Goal: Task Accomplishment & Management: Manage account settings

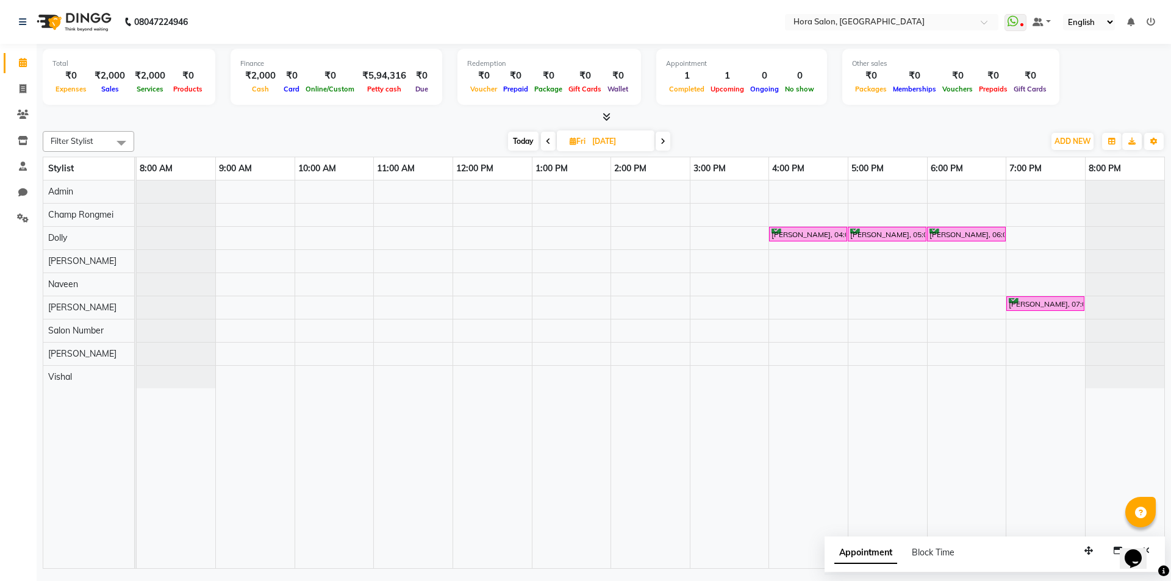
click at [548, 142] on icon at bounding box center [548, 141] width 5 height 7
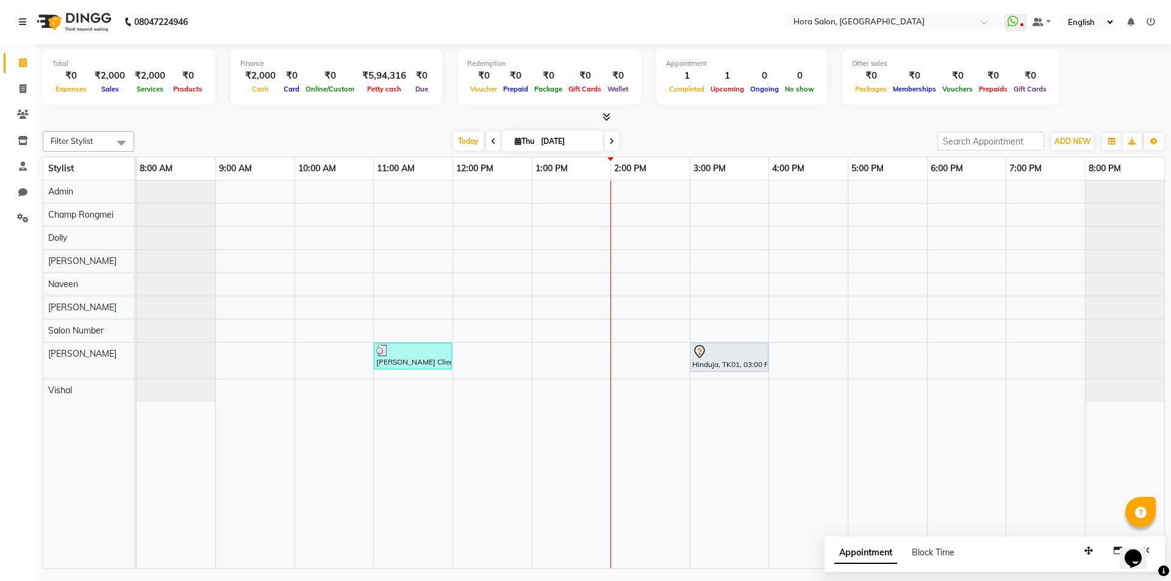
click at [611, 141] on icon at bounding box center [611, 141] width 5 height 7
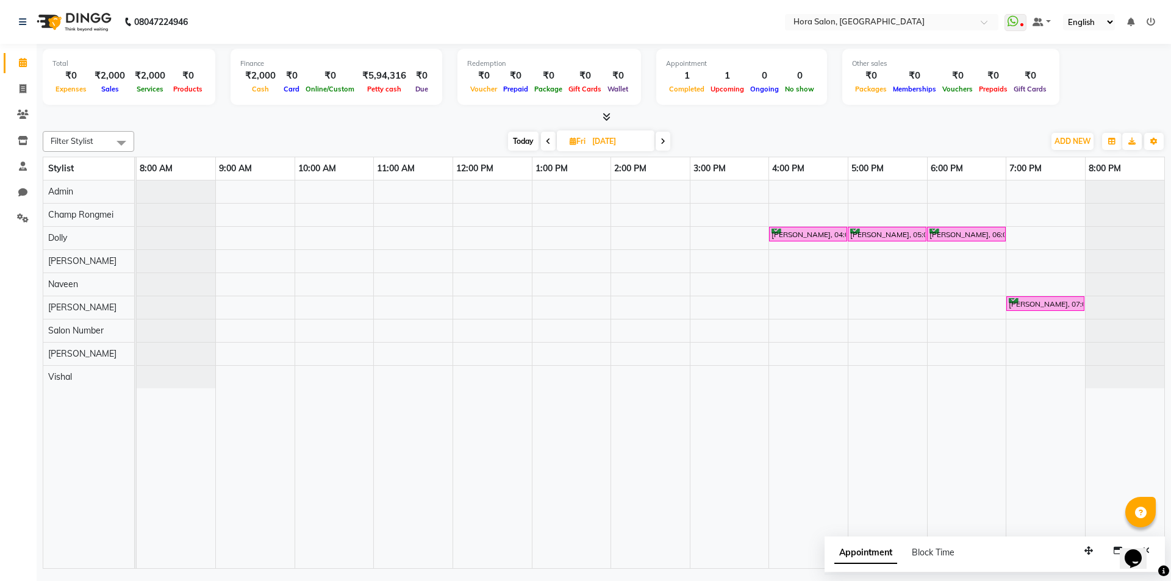
click at [548, 145] on span at bounding box center [548, 141] width 15 height 19
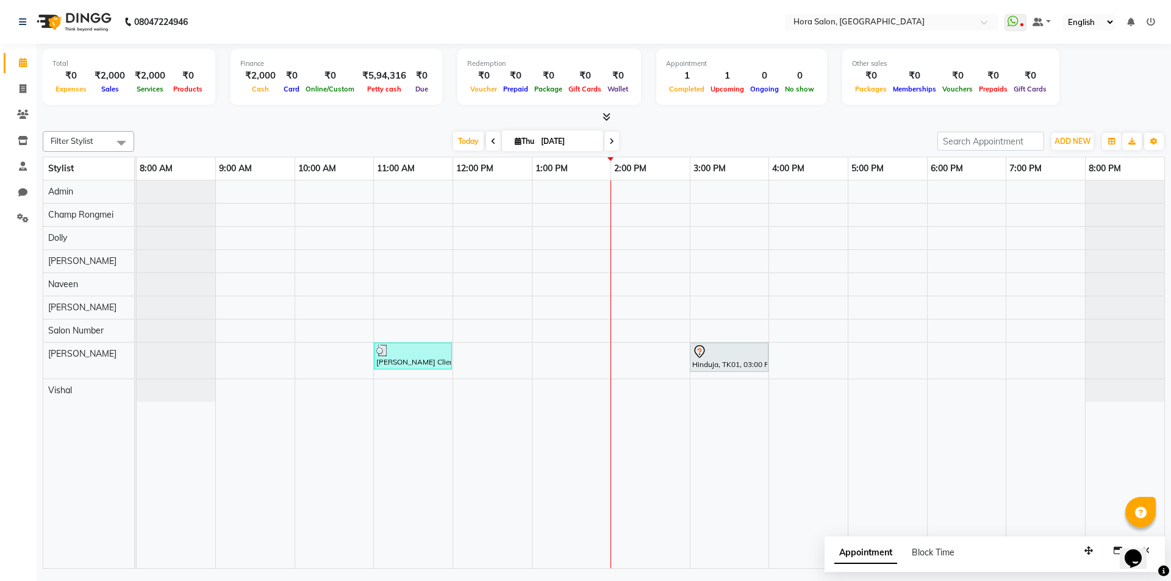
click at [611, 140] on icon at bounding box center [611, 141] width 5 height 7
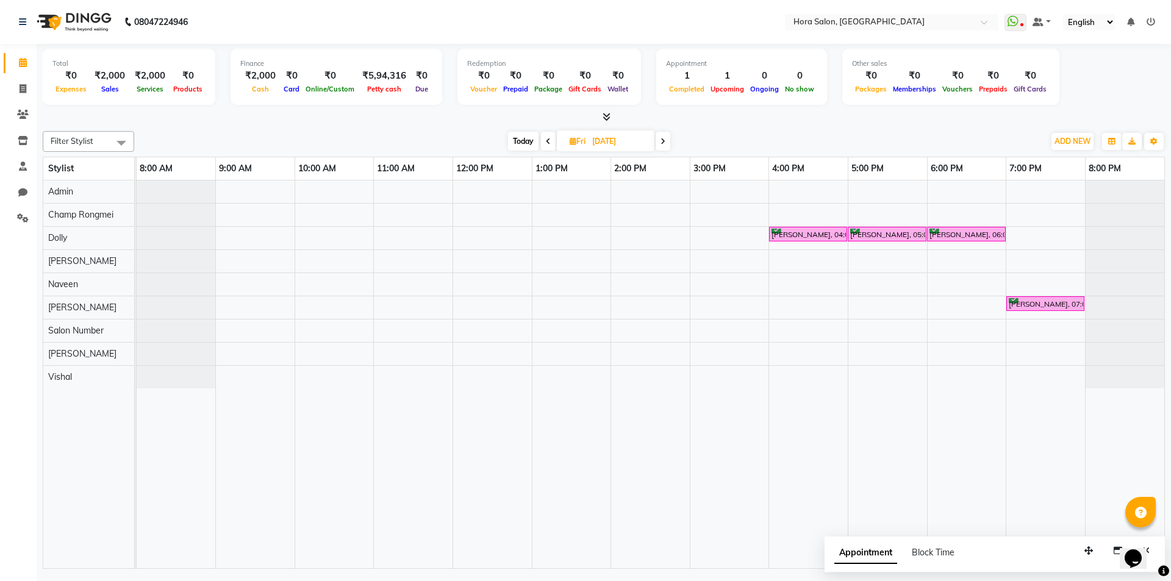
click at [548, 139] on icon at bounding box center [548, 141] width 5 height 7
type input "[DATE]"
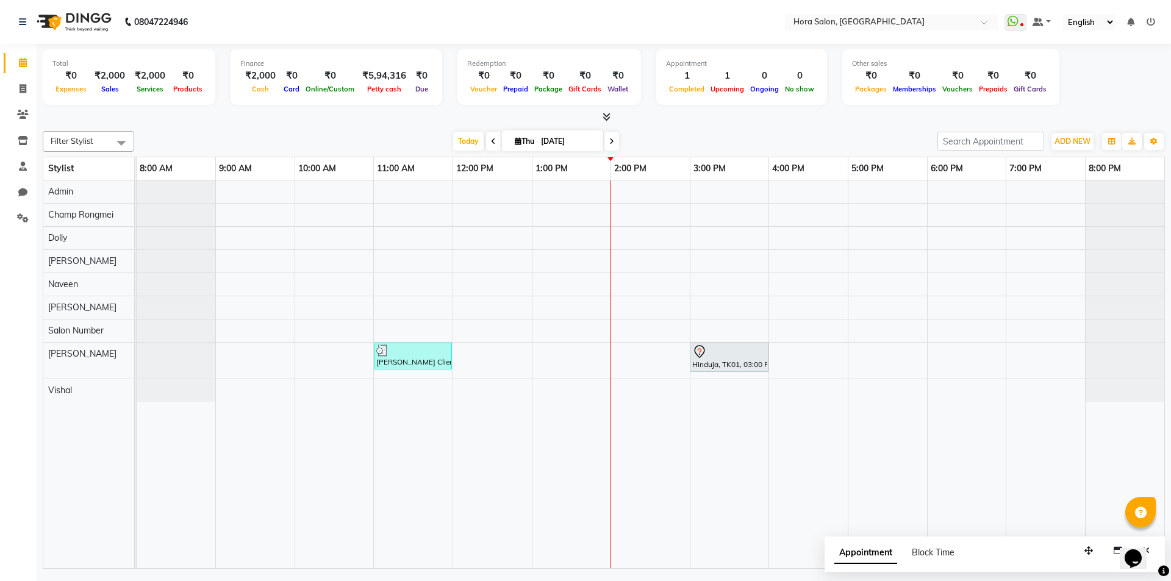
click at [563, 360] on div "[PERSON_NAME] Client, TK02, 11:00 AM-12:00 PM, HAIRCUT WOMEN - Creative Hinduja…" at bounding box center [651, 375] width 1028 height 388
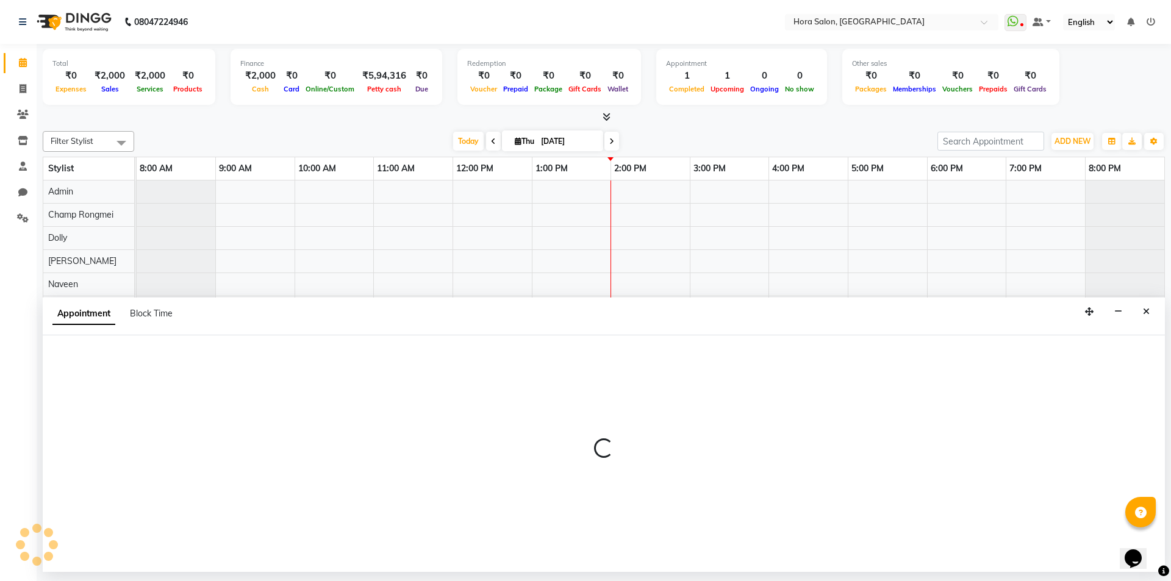
select select "76430"
select select "tentative"
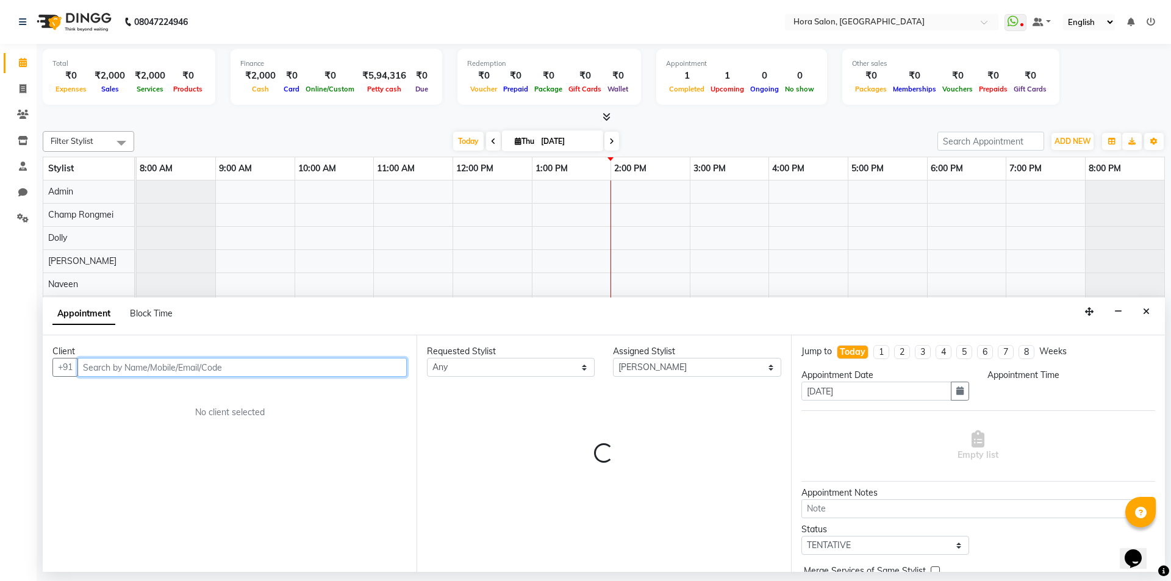
select select "780"
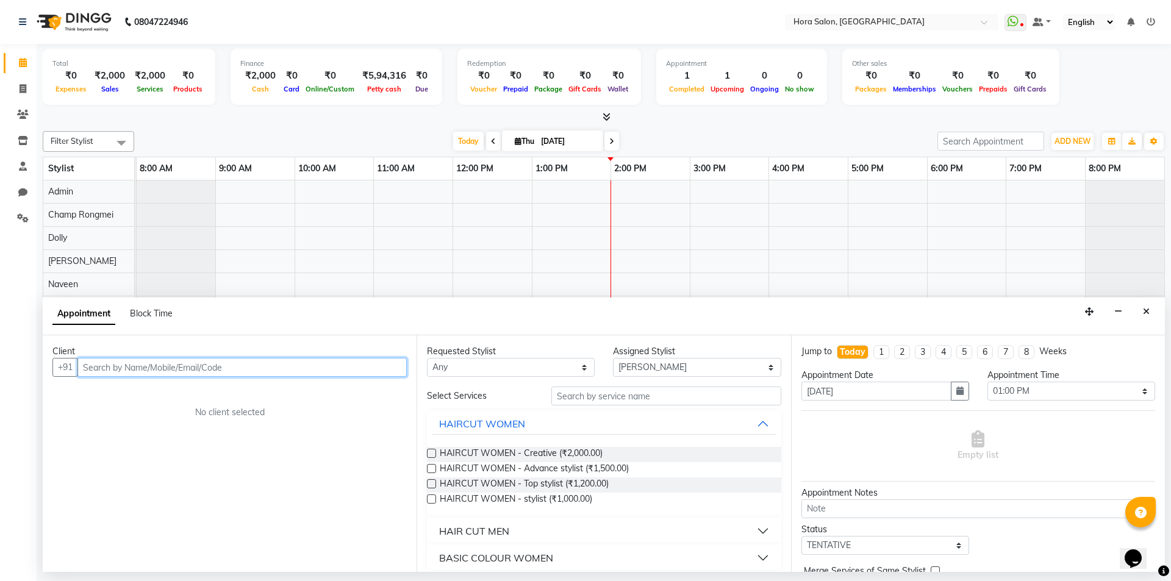
click at [291, 368] on input "text" at bounding box center [241, 367] width 329 height 19
click at [200, 391] on ngb-highlight "98******62" at bounding box center [199, 393] width 50 height 12
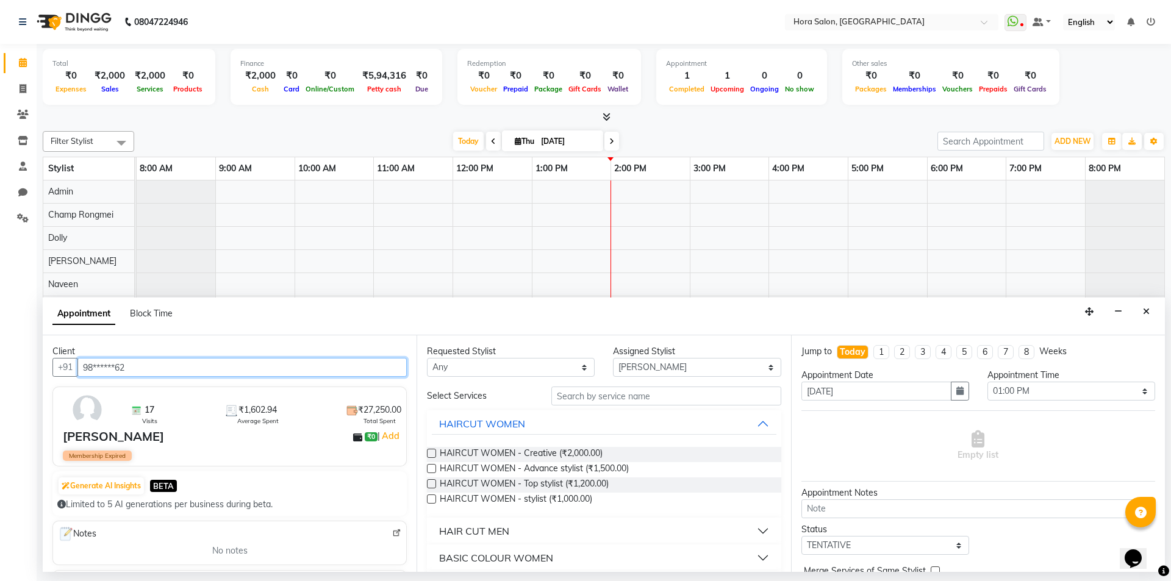
type input "98******62"
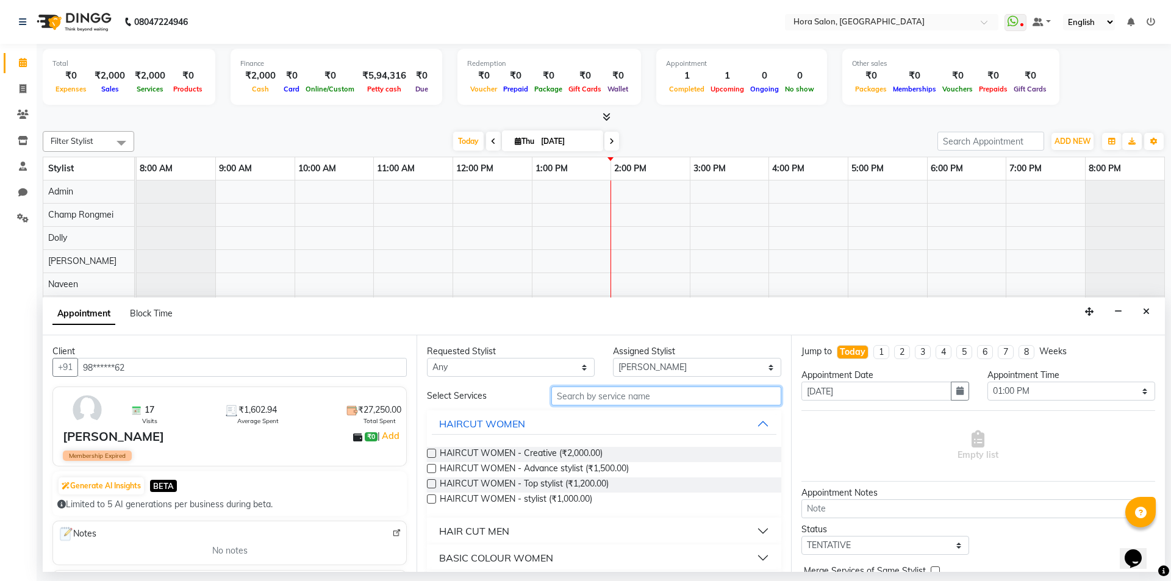
click at [628, 395] on input "text" at bounding box center [666, 396] width 230 height 19
click at [641, 397] on input "text" at bounding box center [666, 396] width 230 height 19
click at [470, 143] on span "Today" at bounding box center [468, 141] width 30 height 19
click at [1145, 305] on button "Close" at bounding box center [1147, 312] width 18 height 19
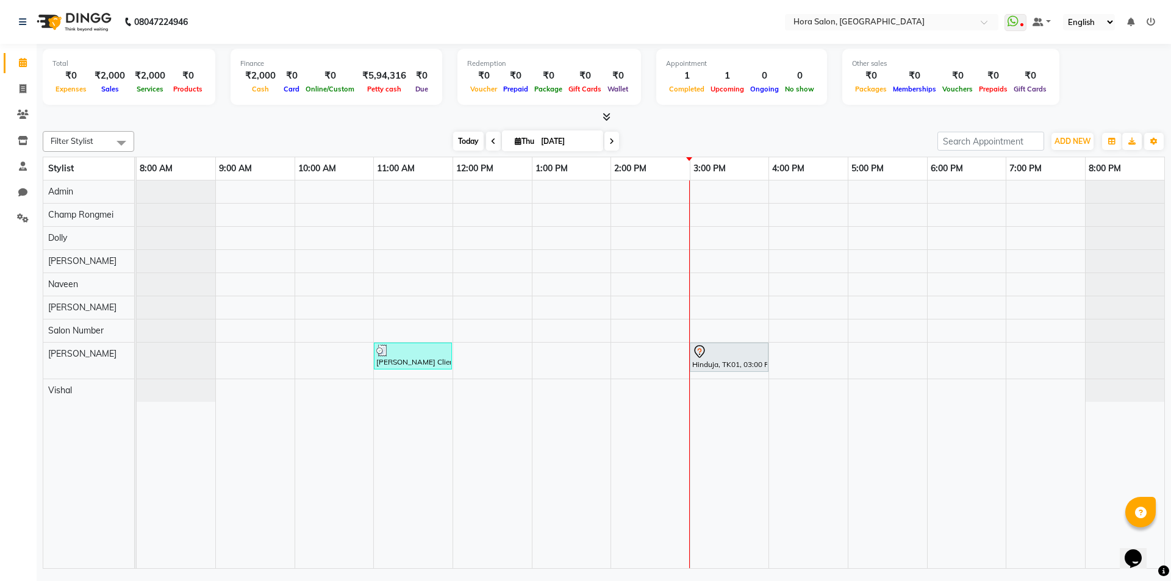
click at [468, 143] on span "Today" at bounding box center [468, 141] width 30 height 19
click at [636, 360] on div "[PERSON_NAME] Client, TK02, 11:00 AM-12:00 PM, HAIRCUT WOMEN - Creative Hinduja…" at bounding box center [651, 375] width 1028 height 388
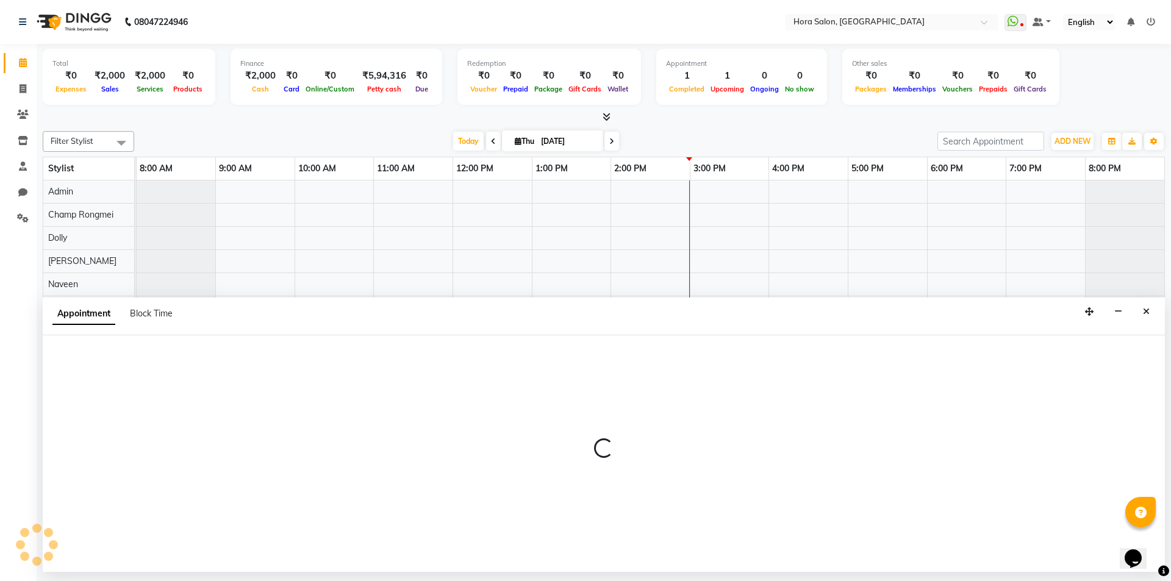
select select "76430"
select select "840"
select select "tentative"
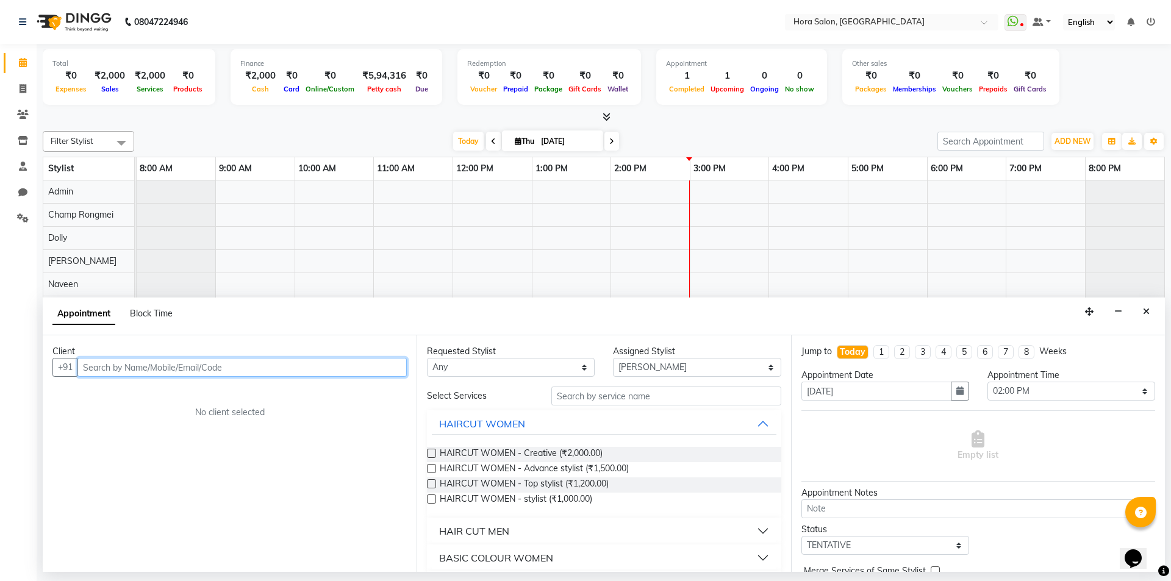
click at [351, 368] on input "text" at bounding box center [241, 367] width 329 height 19
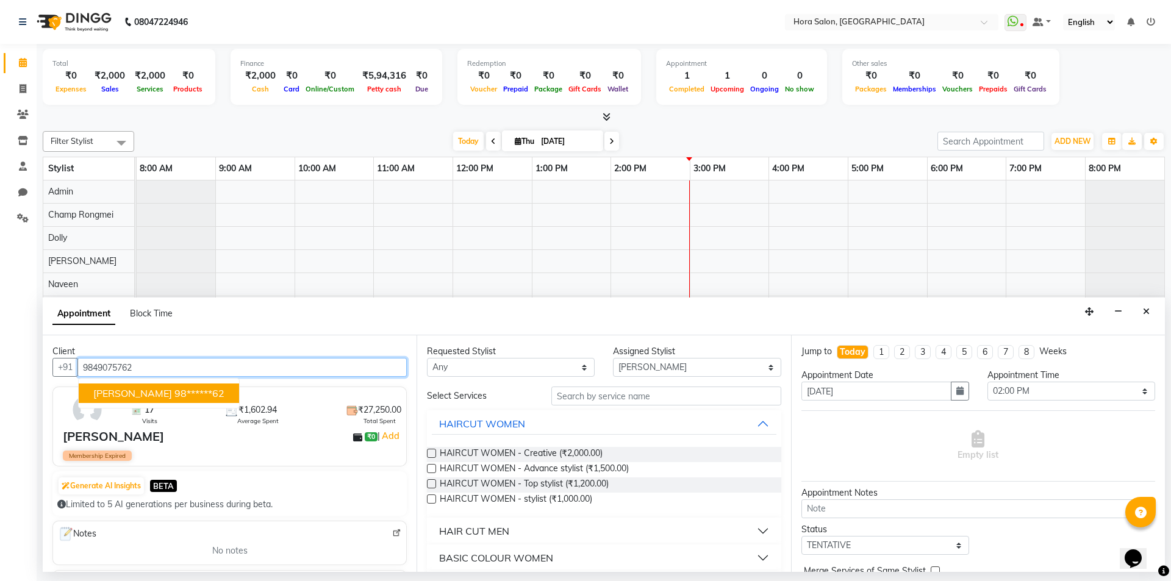
click at [172, 399] on span "[PERSON_NAME]" at bounding box center [132, 393] width 79 height 12
type input "98******62"
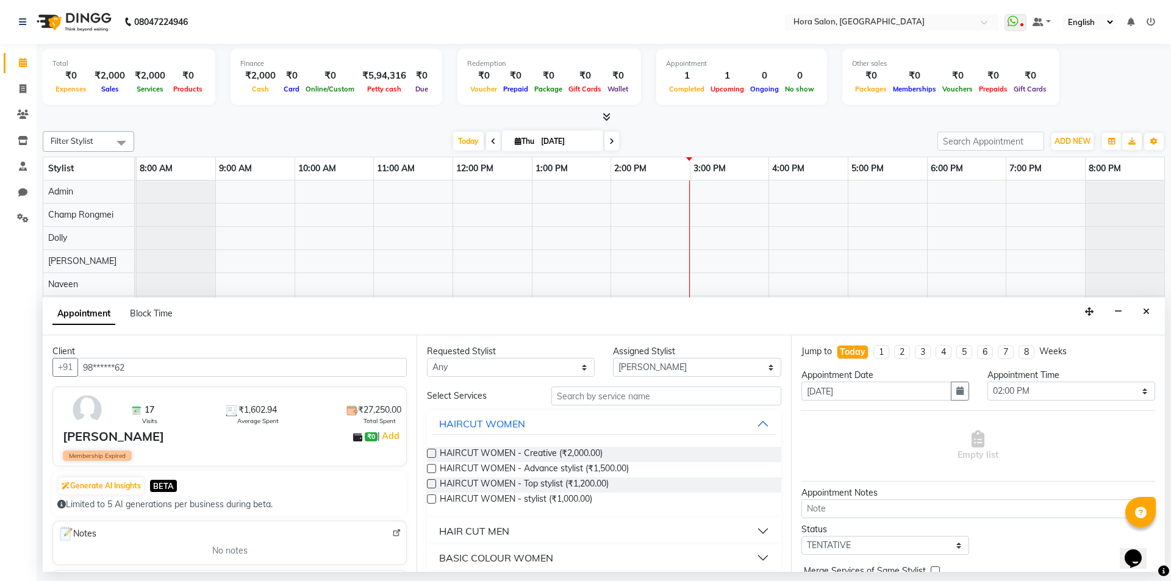
click at [504, 531] on div "HAIR CUT MEN" at bounding box center [474, 531] width 70 height 15
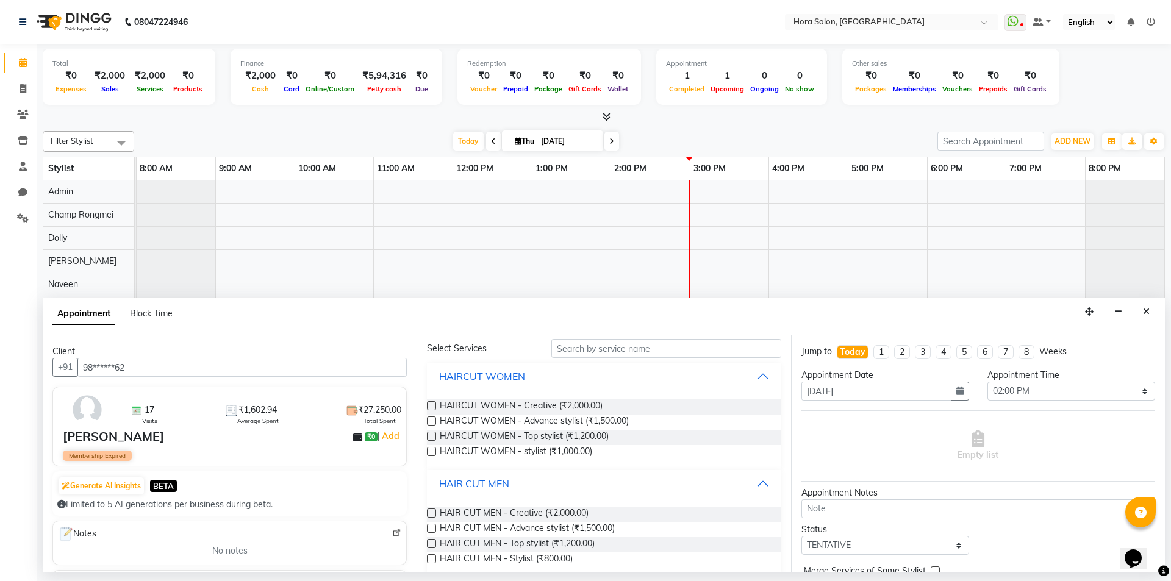
scroll to position [61, 0]
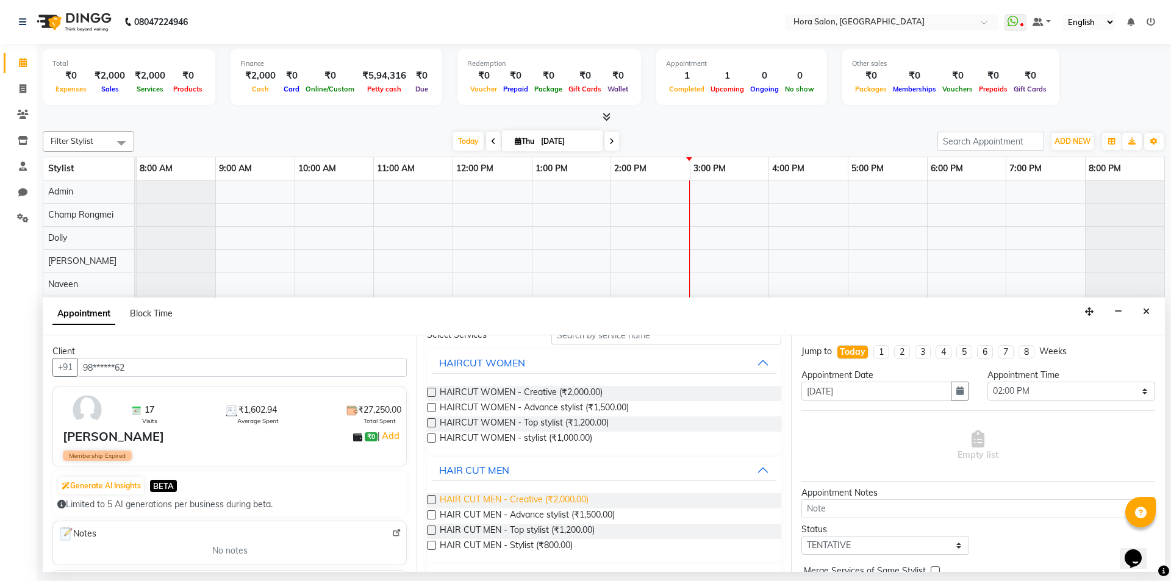
click at [553, 500] on span "HAIR CUT MEN - Creative (₹2,000.00)" at bounding box center [514, 500] width 149 height 15
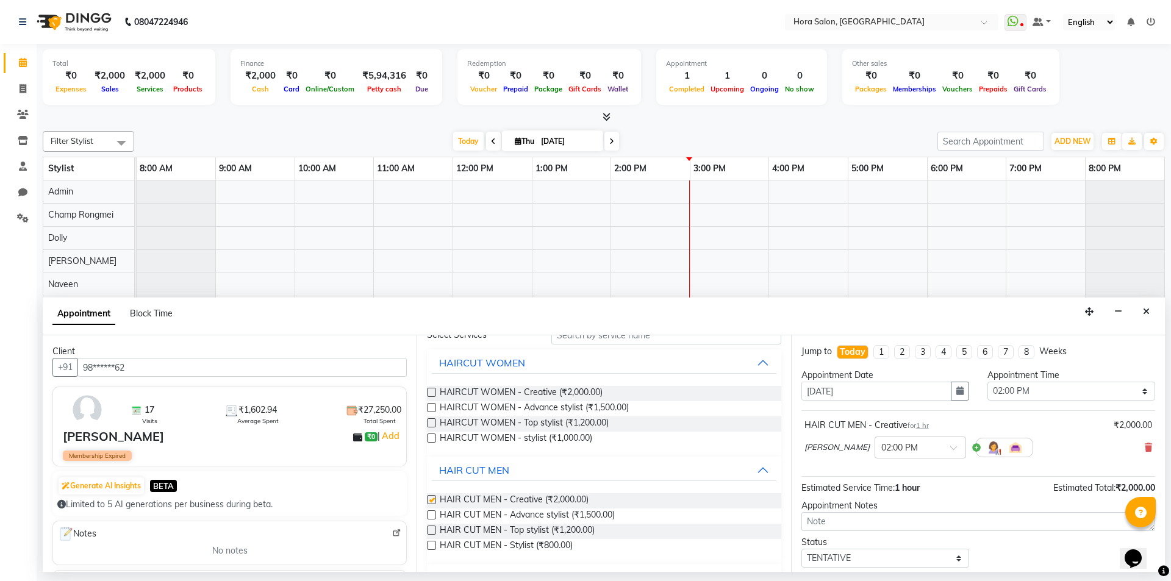
checkbox input "false"
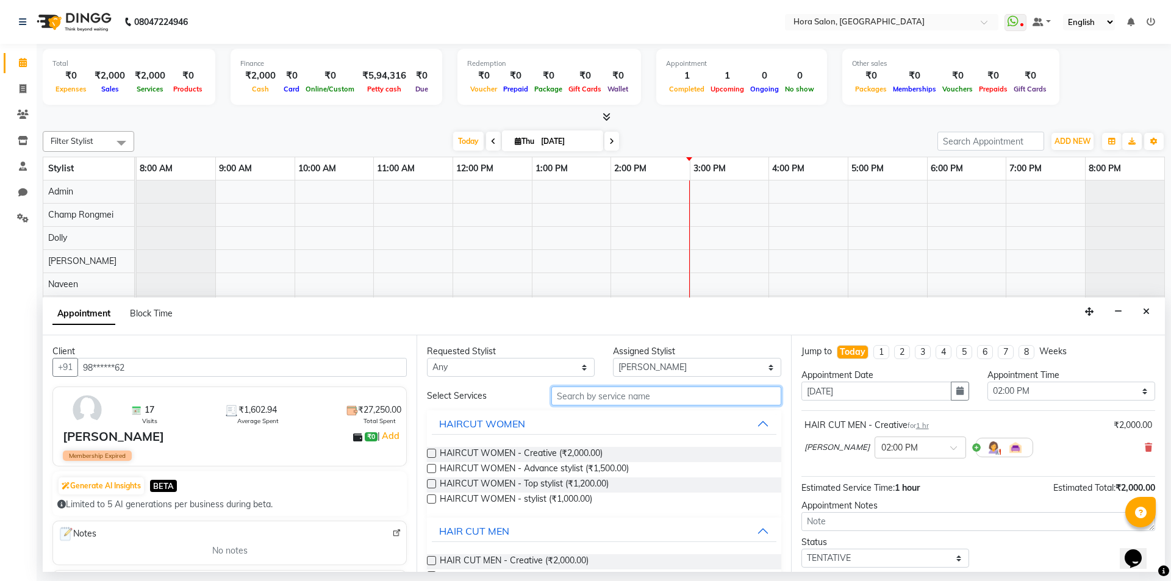
click at [609, 400] on input "text" at bounding box center [666, 396] width 230 height 19
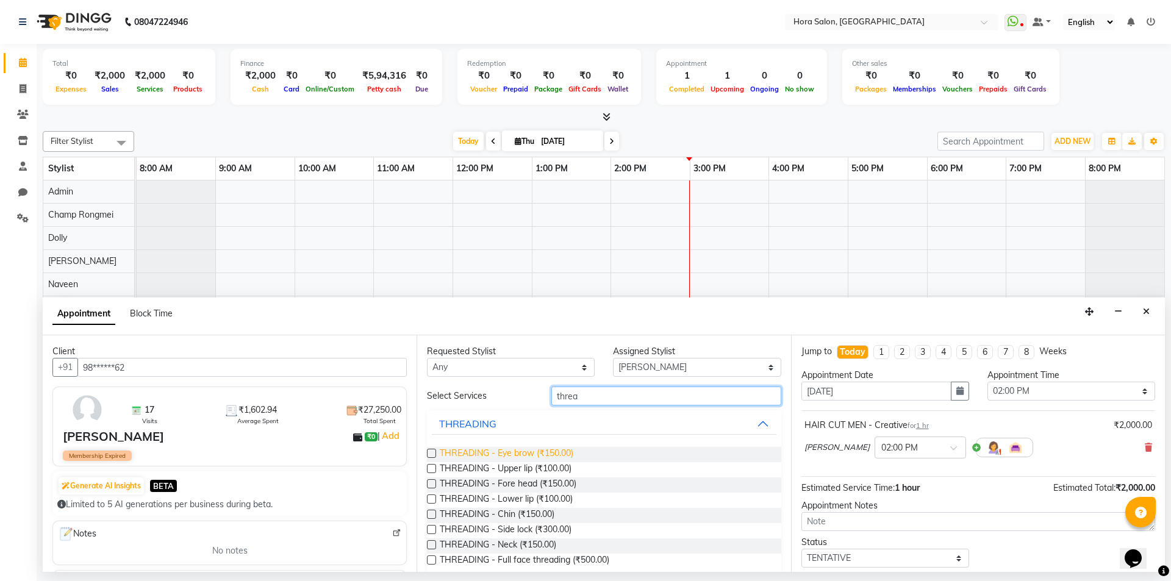
type input "threa"
click at [517, 452] on span "THREADING - Eye brow (₹150.00)" at bounding box center [507, 454] width 134 height 15
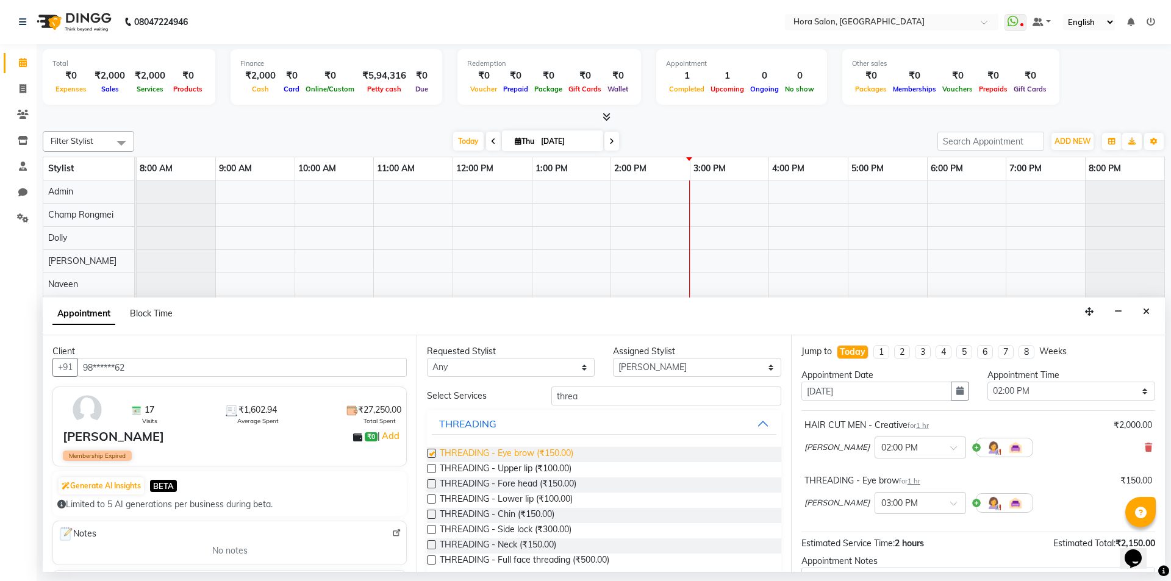
checkbox input "false"
click at [522, 476] on span "THREADING - Upper lip (₹100.00)" at bounding box center [506, 469] width 132 height 15
checkbox input "false"
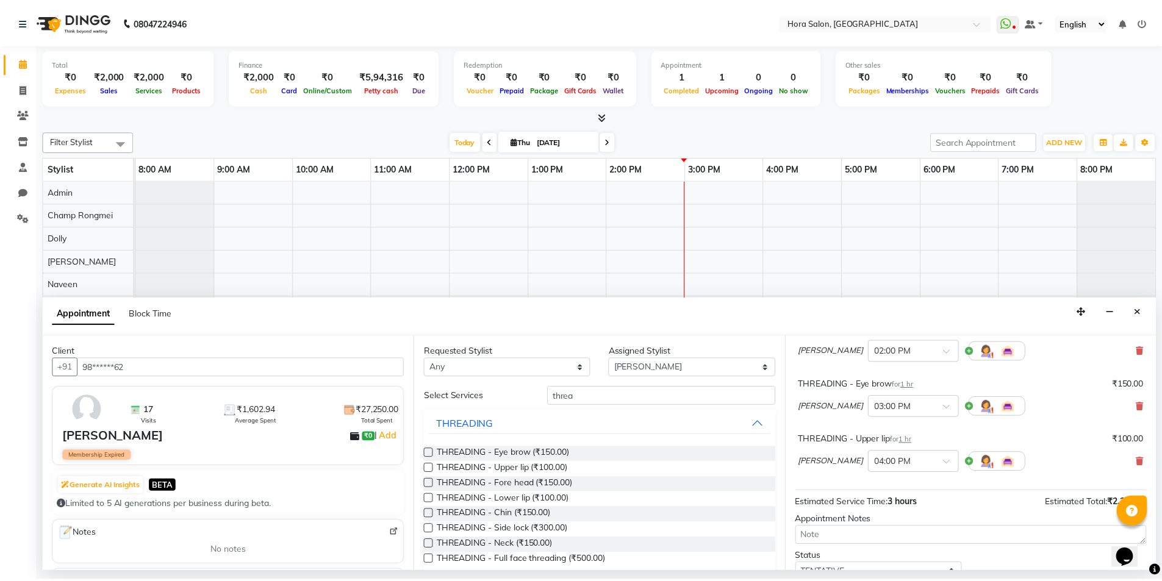
scroll to position [184, 0]
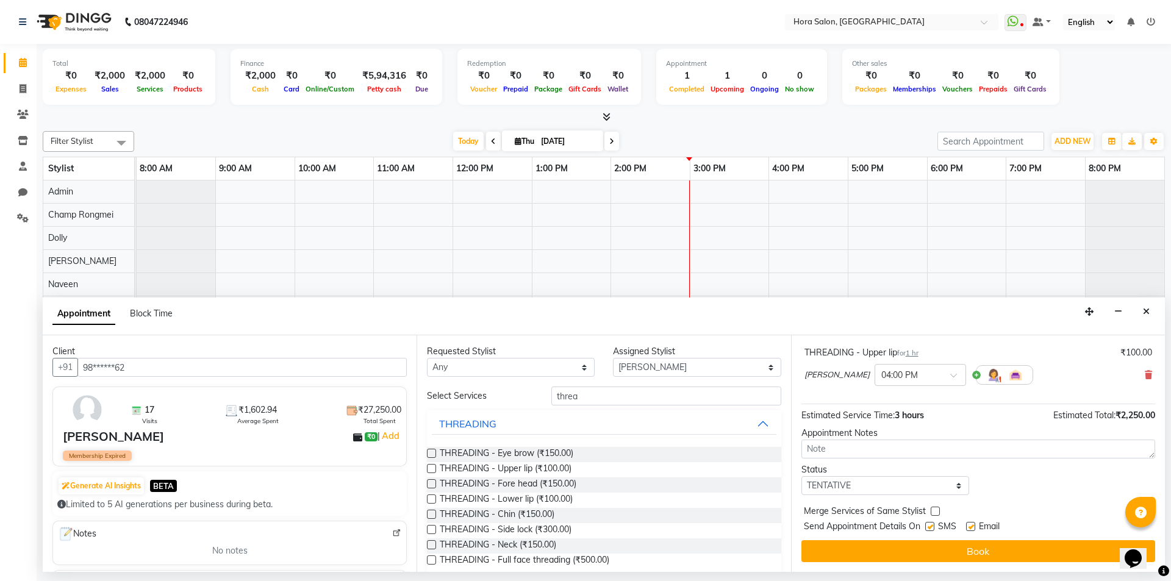
click at [971, 524] on label at bounding box center [970, 526] width 9 height 9
click at [971, 524] on input "checkbox" at bounding box center [970, 528] width 8 height 8
checkbox input "false"
click at [926, 523] on label at bounding box center [929, 526] width 9 height 9
click at [926, 524] on input "checkbox" at bounding box center [929, 528] width 8 height 8
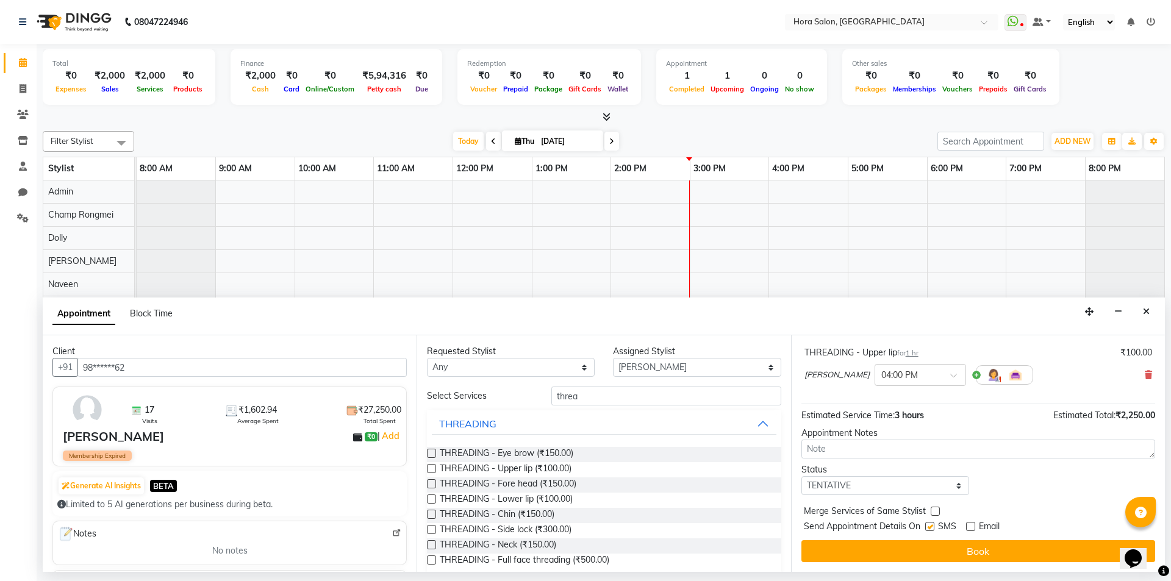
checkbox input "false"
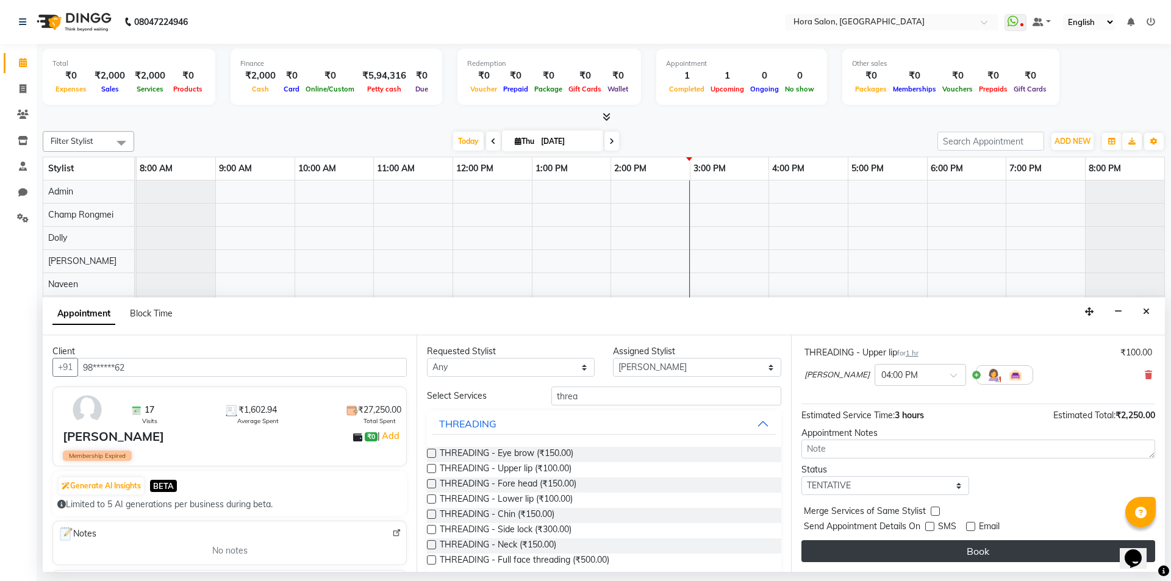
click at [956, 552] on button "Book" at bounding box center [978, 551] width 354 height 22
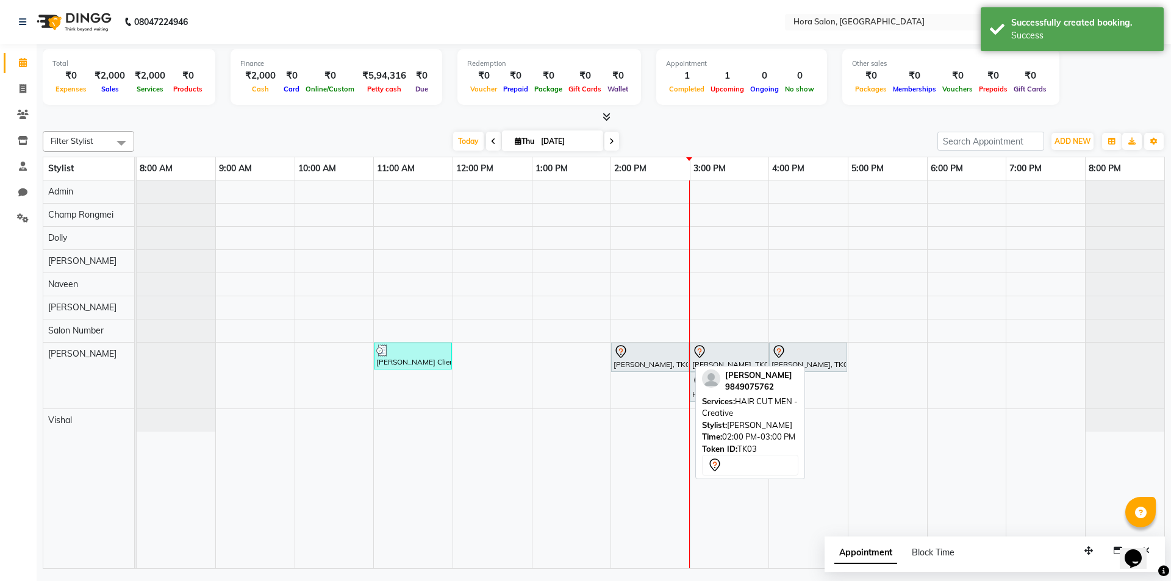
click at [674, 362] on div "[PERSON_NAME], TK03, 02:00 PM-03:00 PM, HAIR CUT MEN - Creative" at bounding box center [650, 358] width 76 height 26
select select "7"
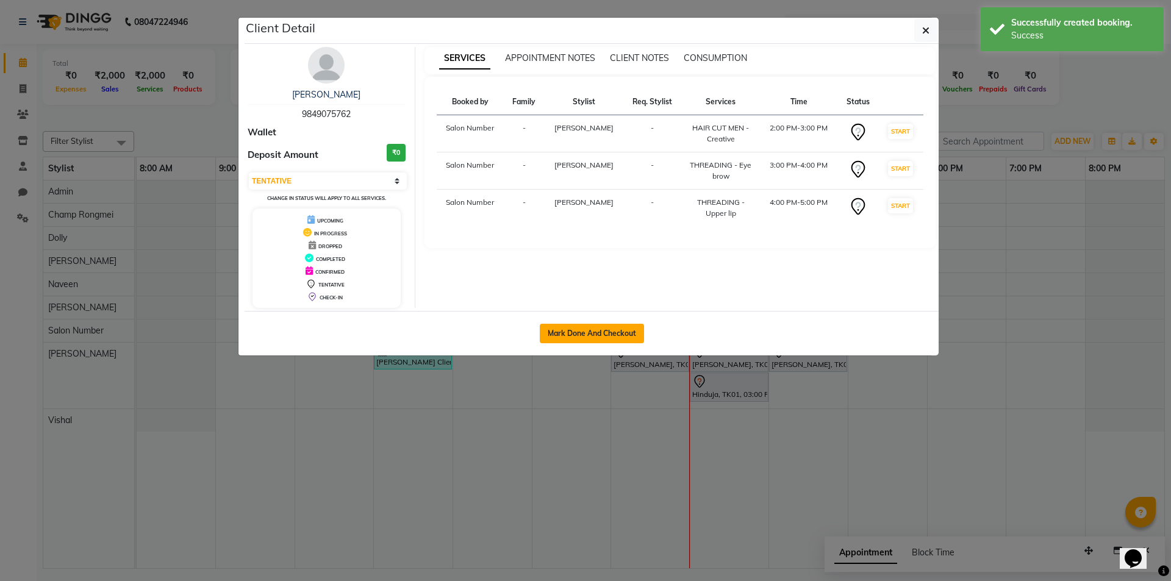
click at [618, 337] on button "Mark Done And Checkout" at bounding box center [592, 334] width 104 height 20
select select "service"
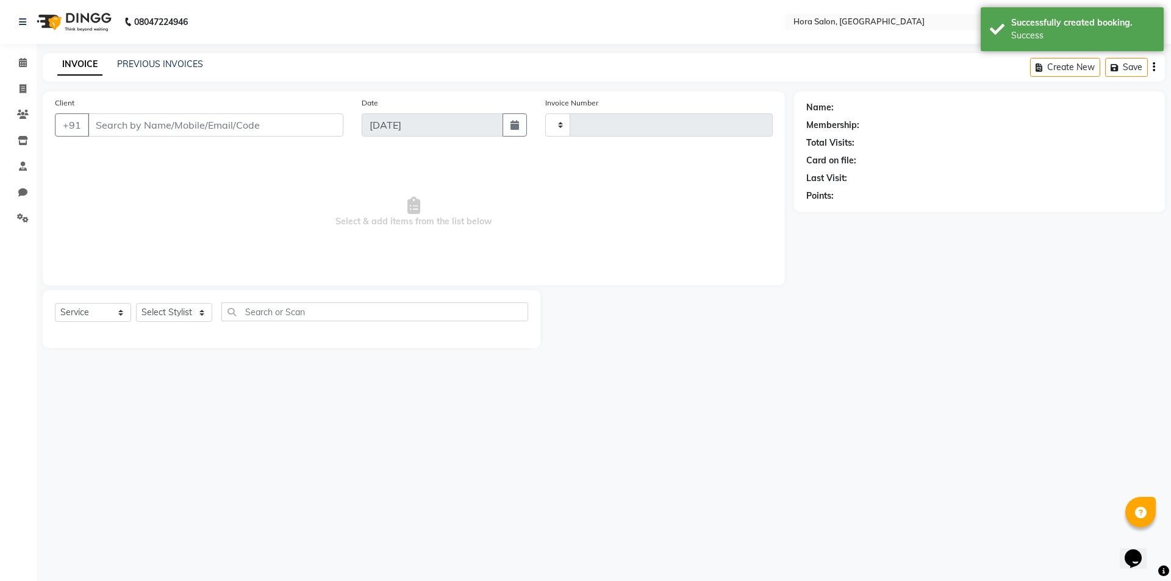
type input "0748"
select select "8101"
type input "98******62"
select select "76430"
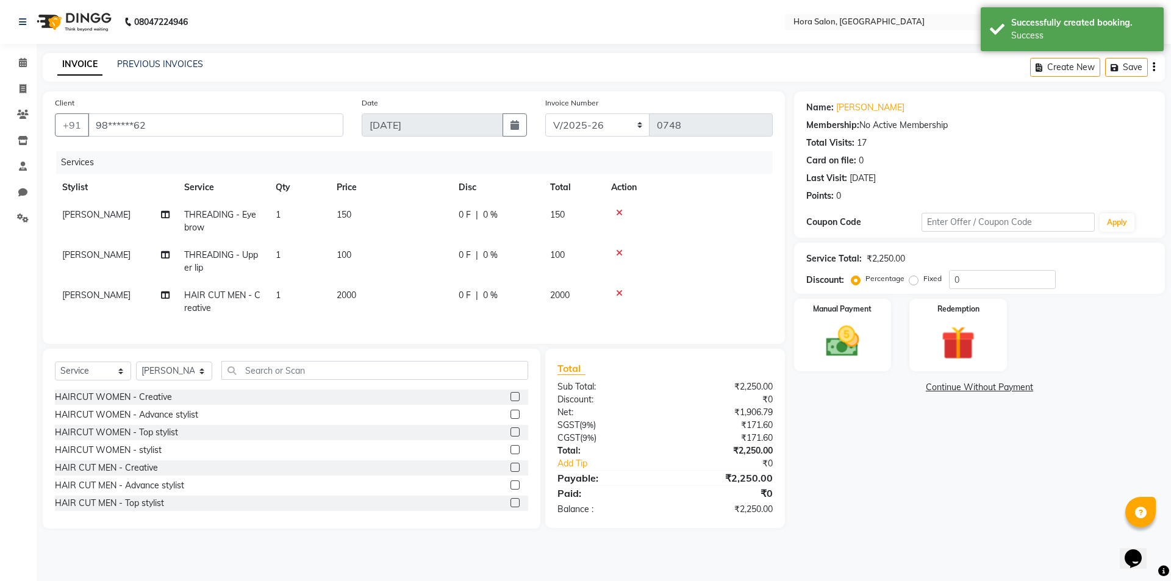
click at [126, 259] on span "[PERSON_NAME]" at bounding box center [96, 254] width 68 height 11
select select "76430"
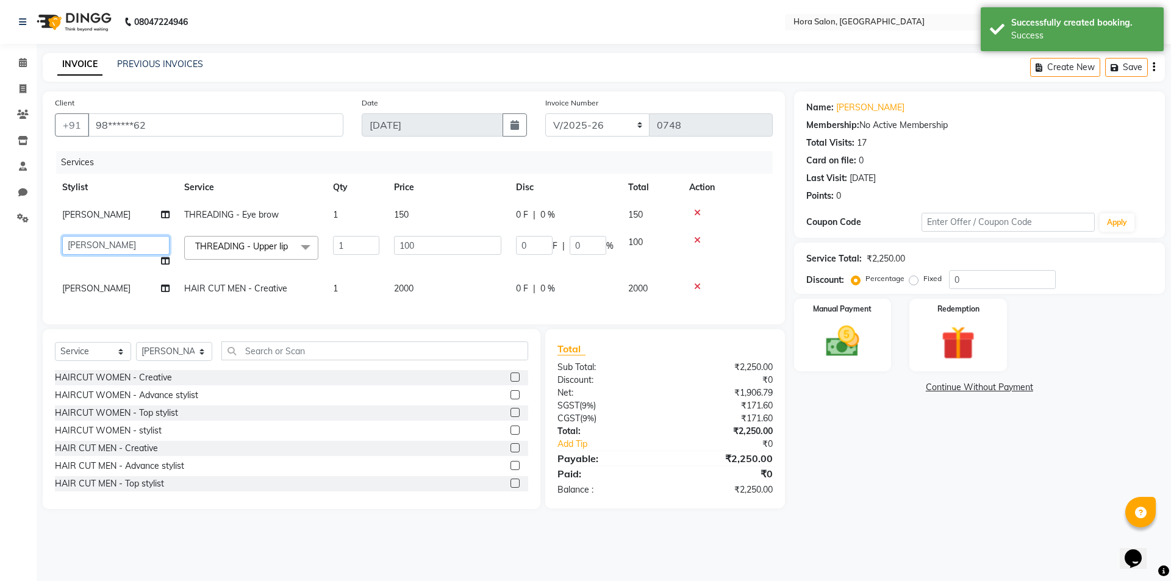
click at [128, 248] on select "Admin Champ Rongmei [PERSON_NAME] ‪ [PERSON_NAME] Salon Number [PERSON_NAME]" at bounding box center [115, 245] width 107 height 19
select select "77998"
click at [129, 227] on td "[PERSON_NAME]" at bounding box center [116, 214] width 122 height 27
select select "76430"
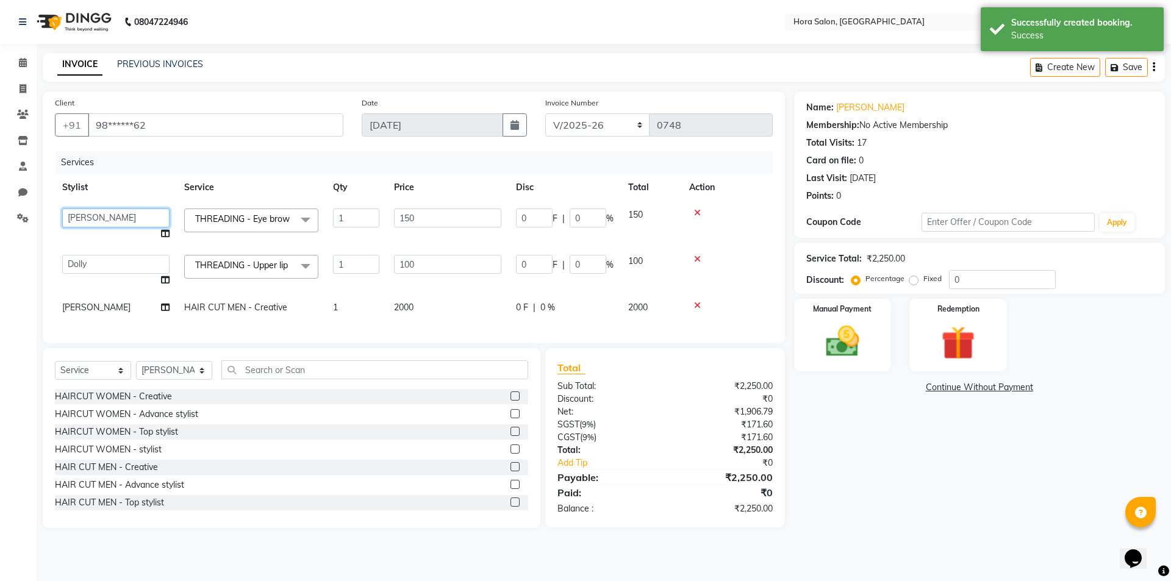
click at [129, 223] on select "Admin Champ Rongmei [PERSON_NAME] ‪ [PERSON_NAME] Salon Number [PERSON_NAME]" at bounding box center [115, 218] width 107 height 19
select select "77998"
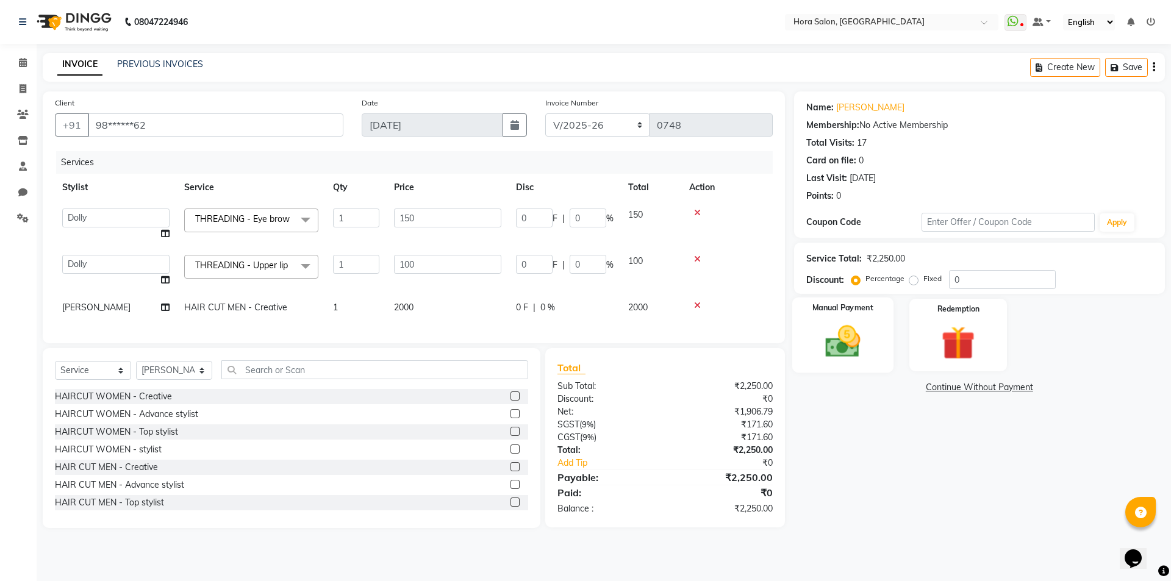
click at [834, 354] on img at bounding box center [842, 341] width 57 height 40
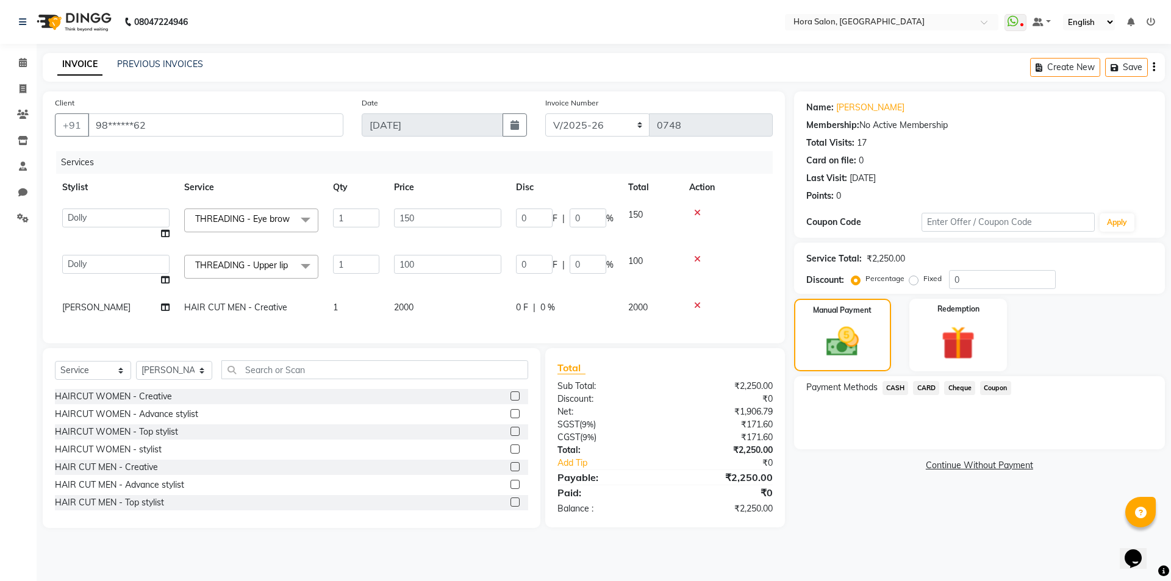
click at [964, 389] on span "Cheque" at bounding box center [959, 388] width 31 height 14
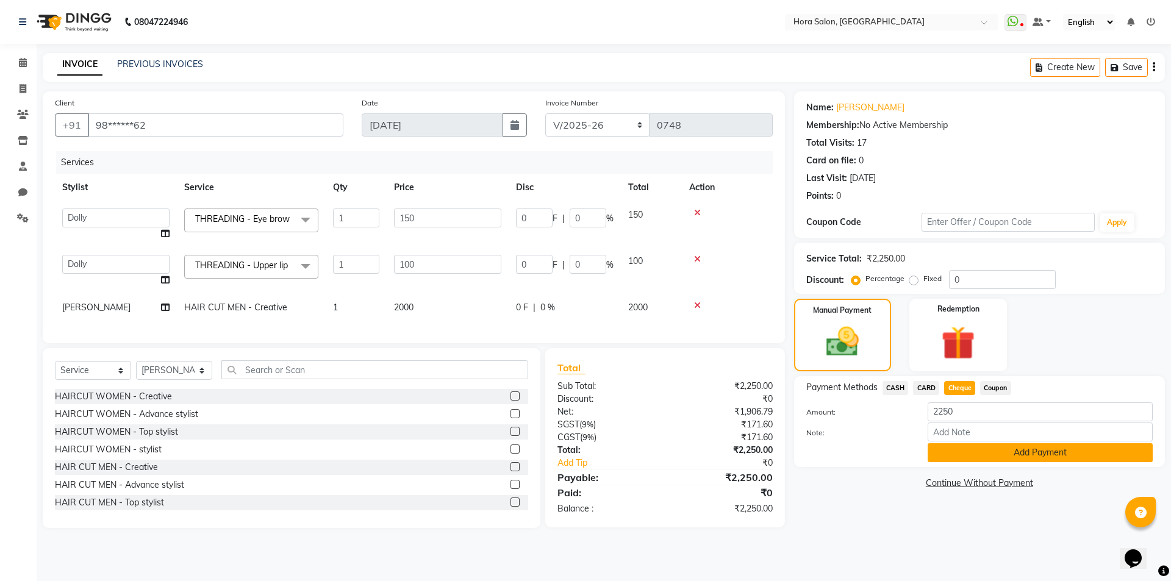
click at [976, 451] on button "Add Payment" at bounding box center [1040, 452] width 225 height 19
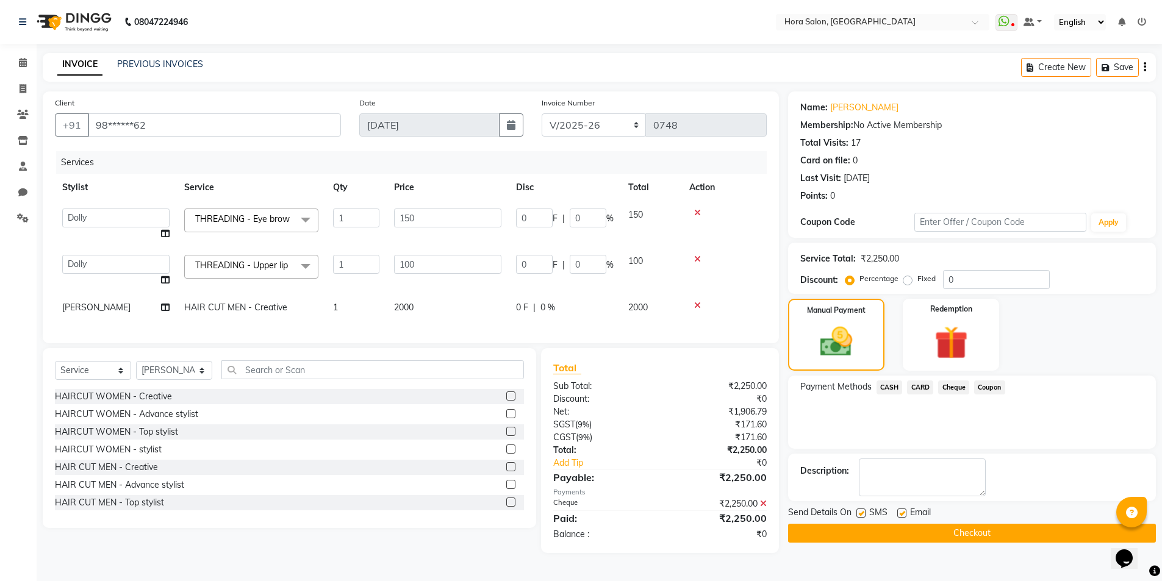
click at [762, 508] on icon at bounding box center [763, 504] width 7 height 9
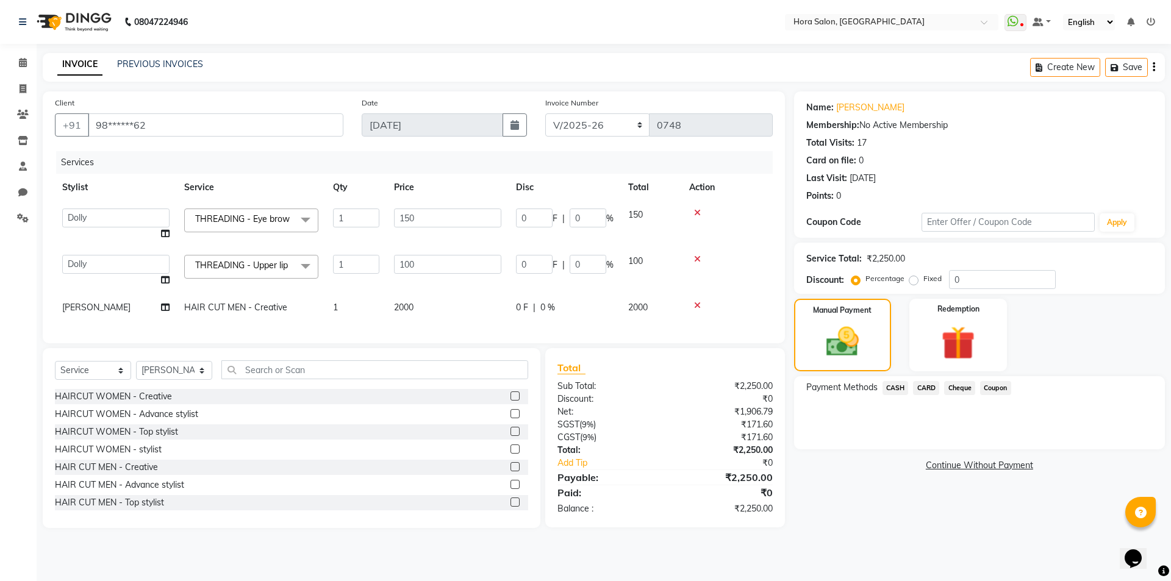
click at [920, 390] on span "CARD" at bounding box center [926, 388] width 26 height 14
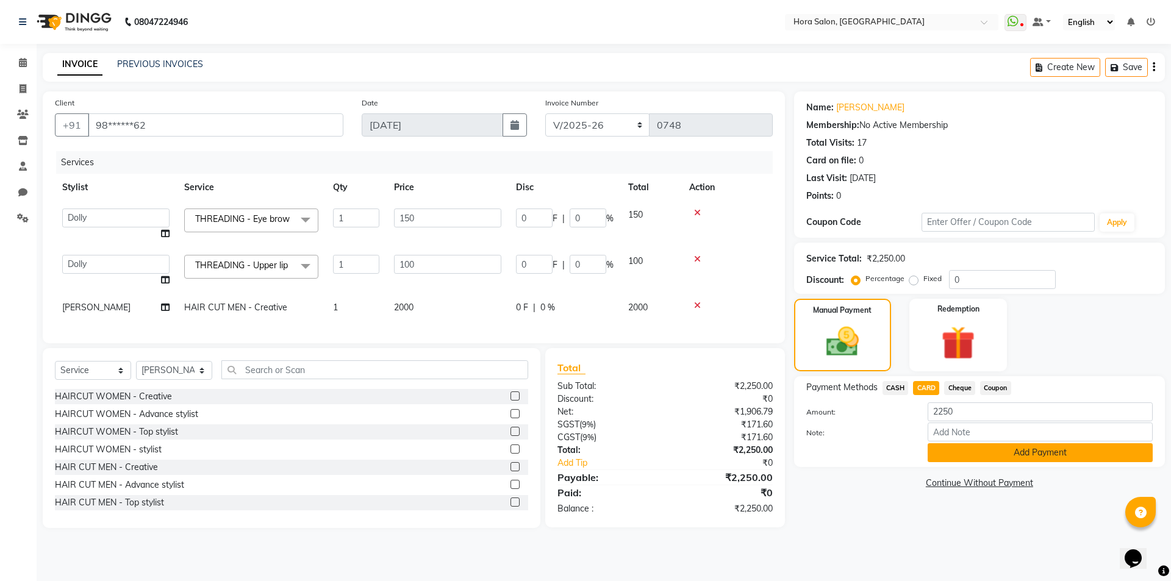
click at [1011, 450] on button "Add Payment" at bounding box center [1040, 452] width 225 height 19
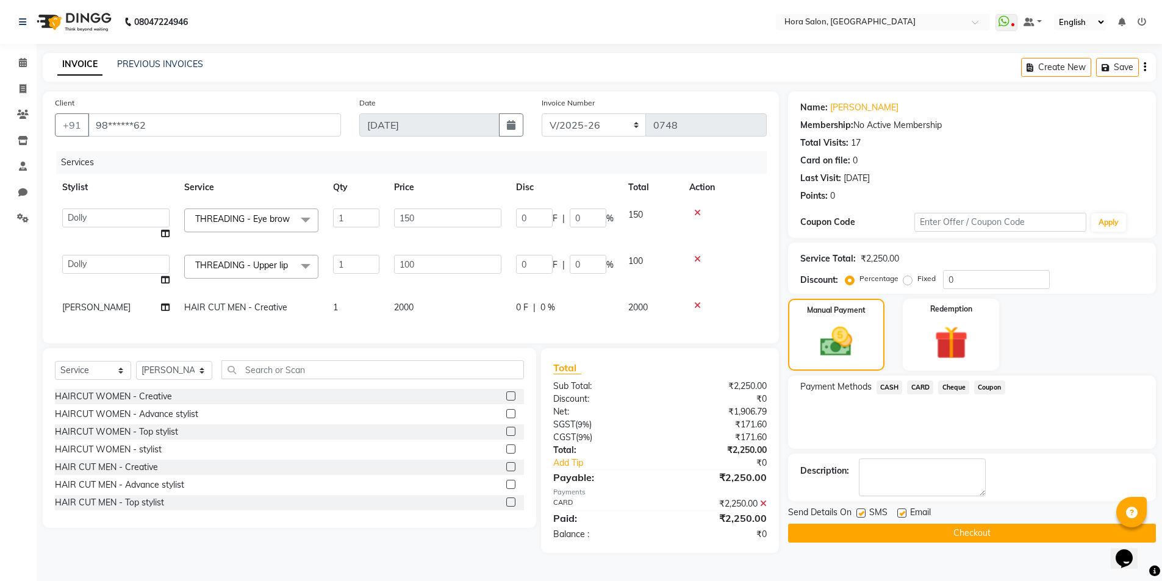
scroll to position [10, 0]
click at [902, 509] on label at bounding box center [901, 513] width 9 height 9
click at [902, 510] on input "checkbox" at bounding box center [901, 514] width 8 height 8
checkbox input "false"
click at [905, 524] on button "Checkout" at bounding box center [972, 533] width 368 height 19
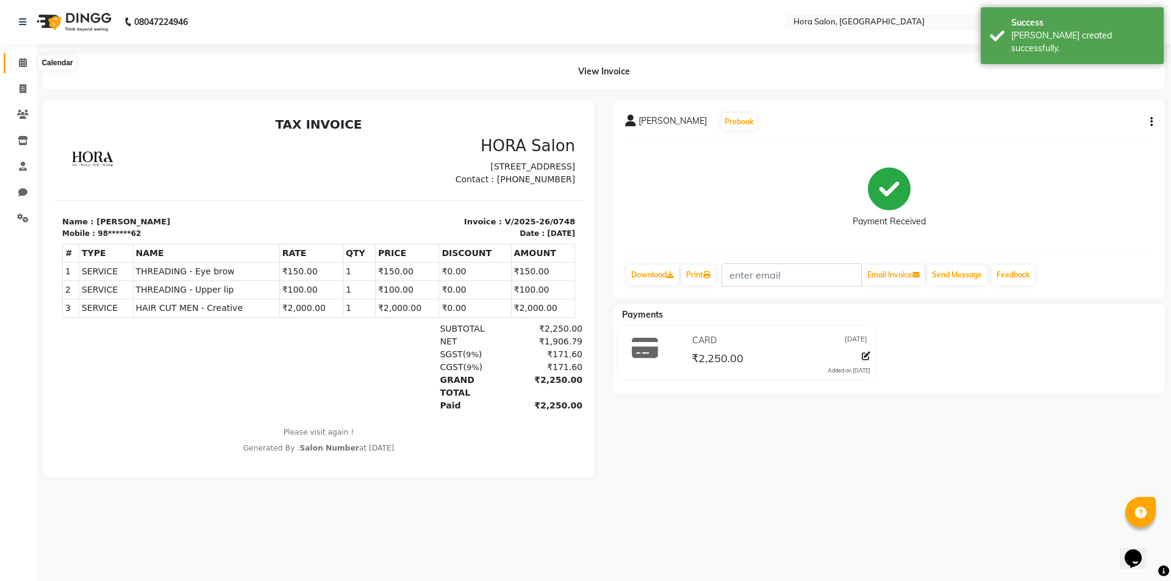
click at [23, 66] on icon at bounding box center [23, 62] width 8 height 9
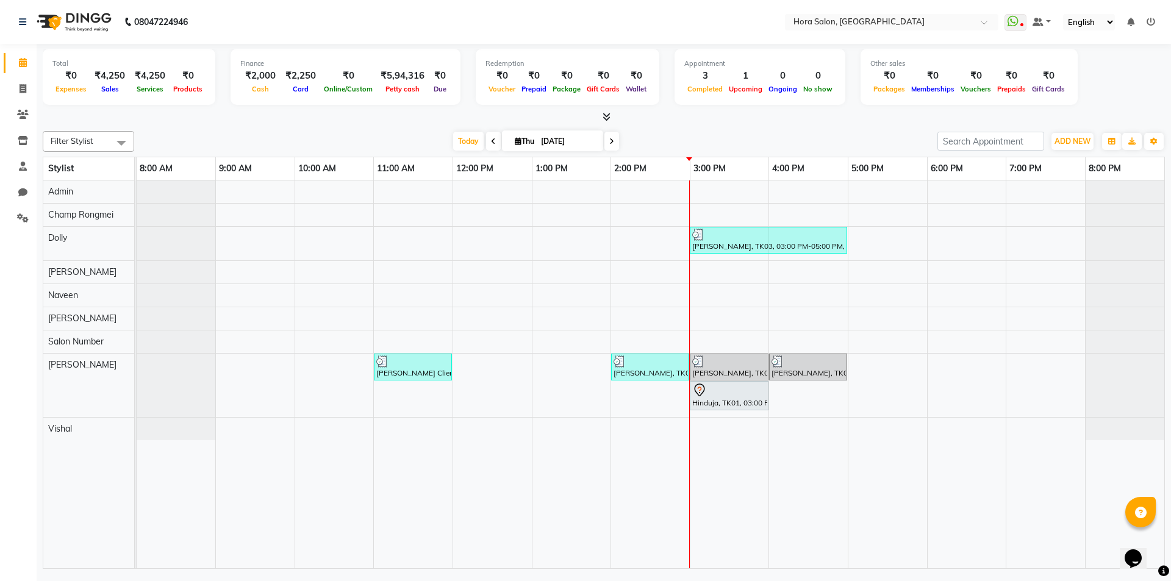
click at [656, 401] on div "[PERSON_NAME], TK03, 03:00 PM-05:00 PM, THREADING - Eye brow,THREADING - Upper …" at bounding box center [651, 375] width 1028 height 388
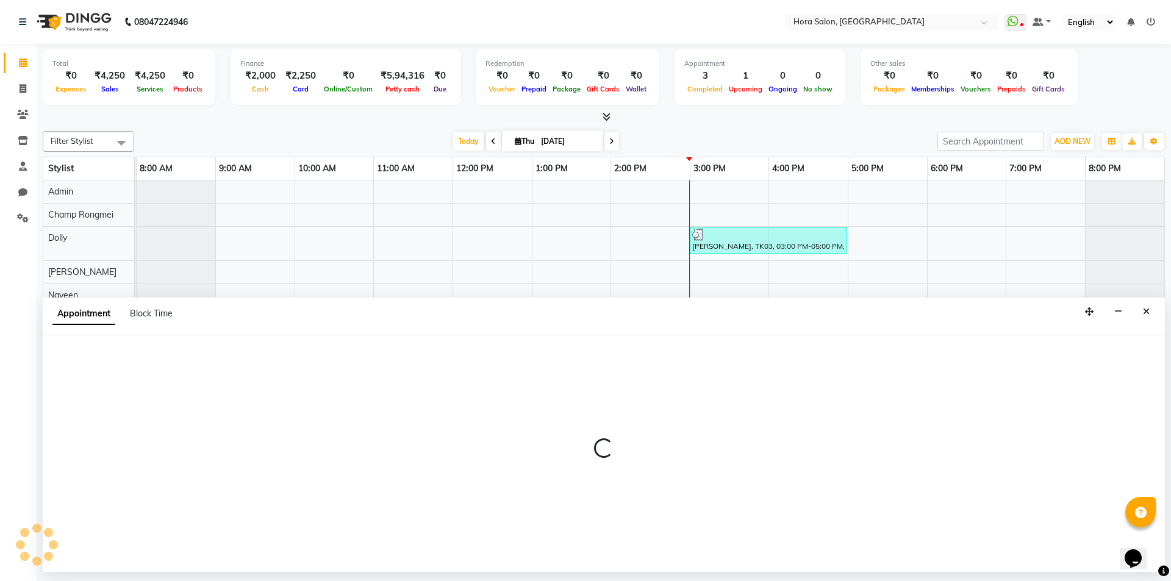
select select "76430"
select select "840"
select select "tentative"
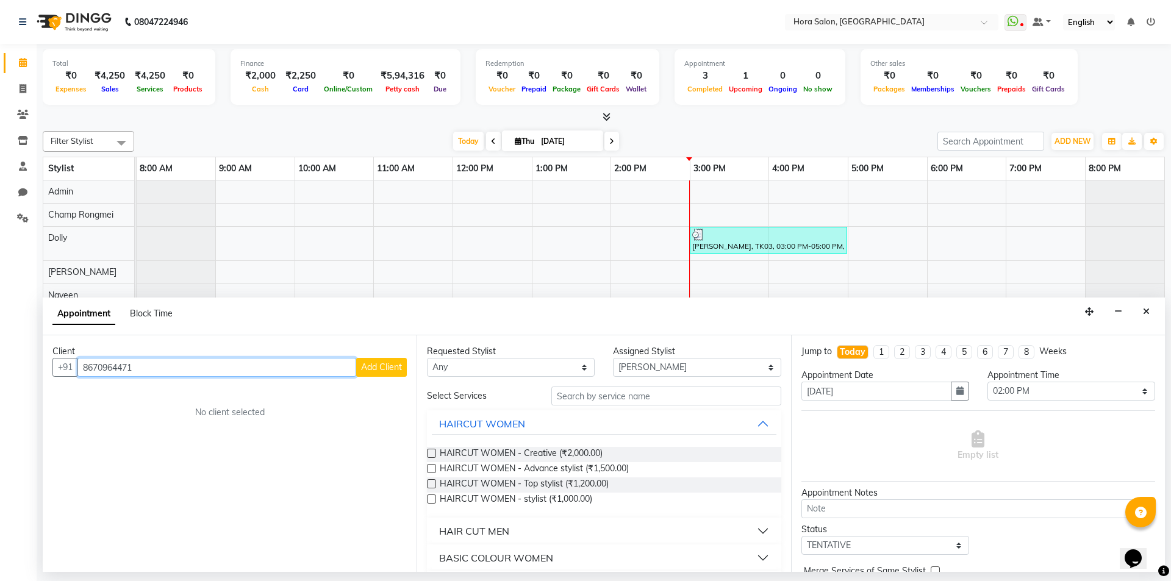
type input "8670964471"
click at [378, 375] on button "Add Client" at bounding box center [381, 367] width 51 height 19
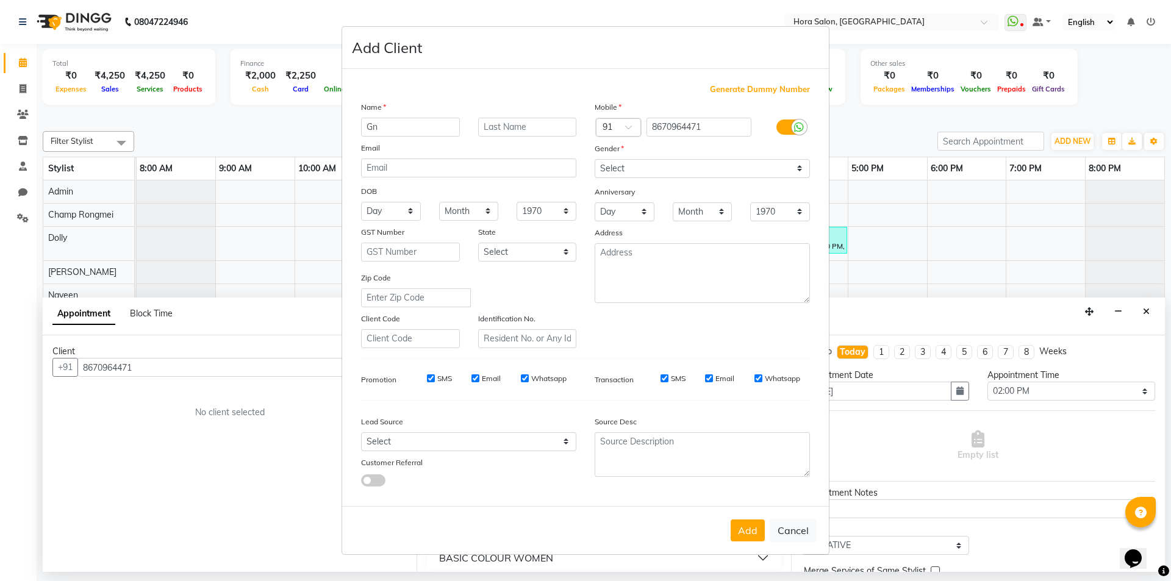
type input "G"
type input "a"
type input "Agneta"
click at [630, 170] on select "Select [DEMOGRAPHIC_DATA] [DEMOGRAPHIC_DATA] Other Prefer Not To Say" at bounding box center [702, 168] width 215 height 19
select select "[DEMOGRAPHIC_DATA]"
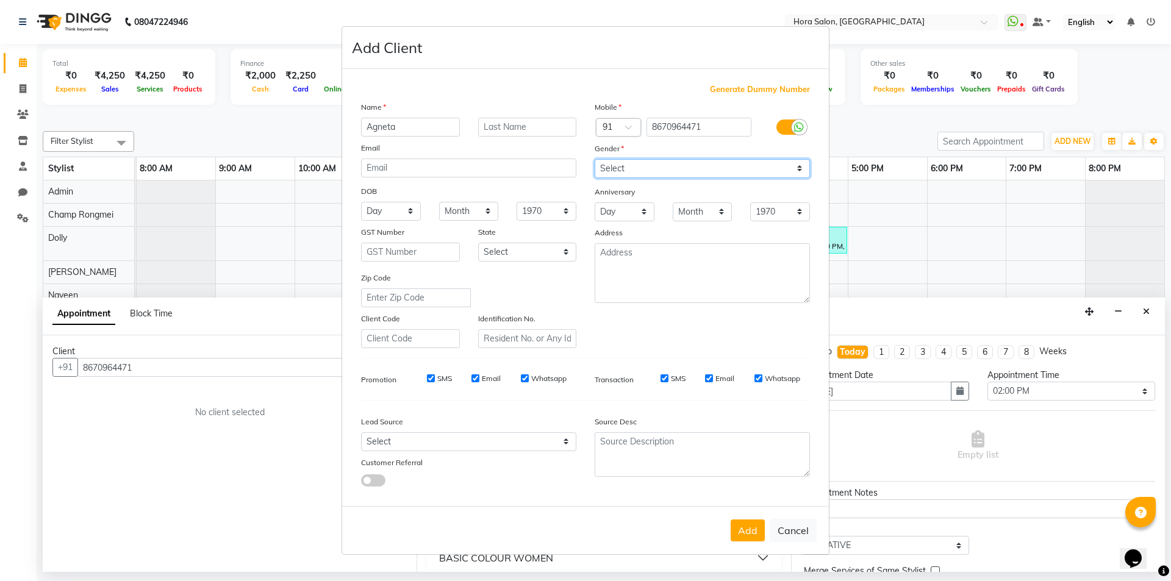
click at [595, 159] on select "Select [DEMOGRAPHIC_DATA] [DEMOGRAPHIC_DATA] Other Prefer Not To Say" at bounding box center [702, 168] width 215 height 19
click at [746, 525] on button "Add" at bounding box center [748, 531] width 34 height 22
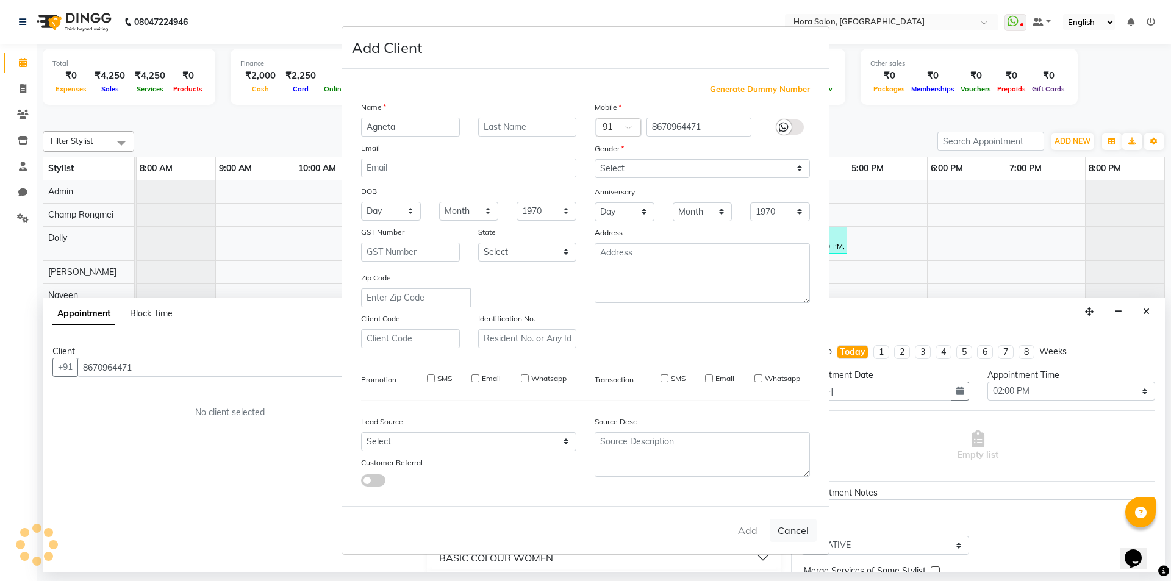
type input "86******71"
select select
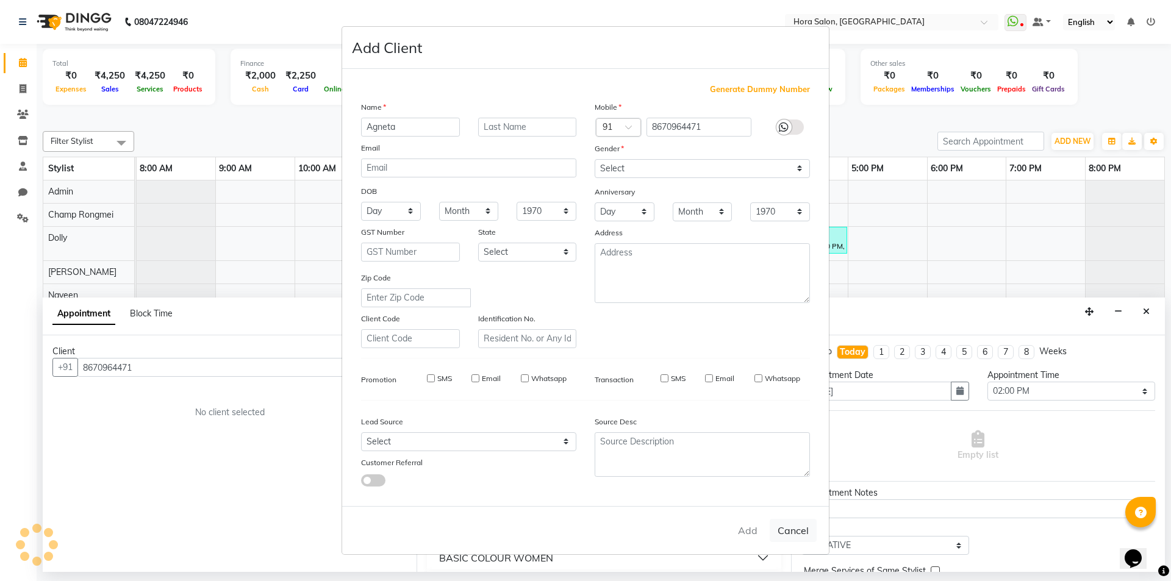
select select
checkbox input "false"
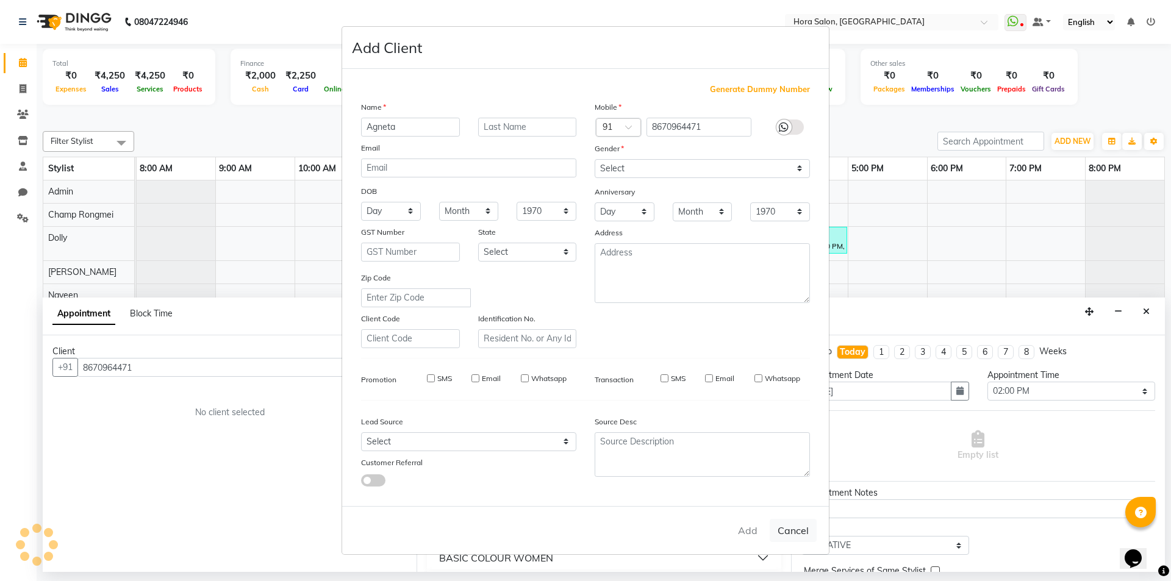
checkbox input "false"
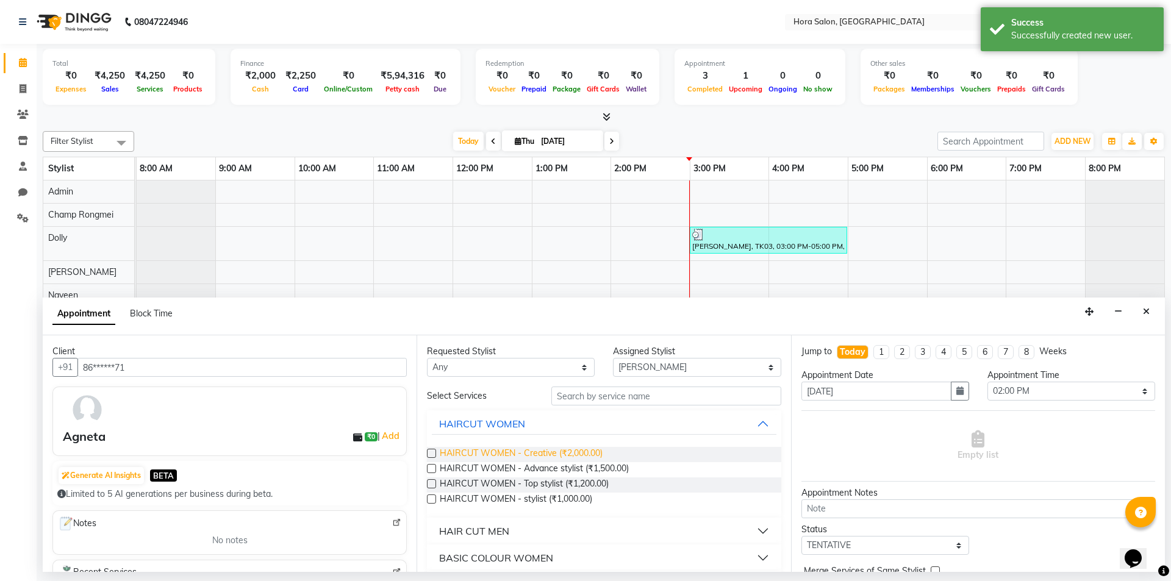
click at [564, 453] on span "HAIRCUT WOMEN - Creative (₹2,000.00)" at bounding box center [521, 454] width 163 height 15
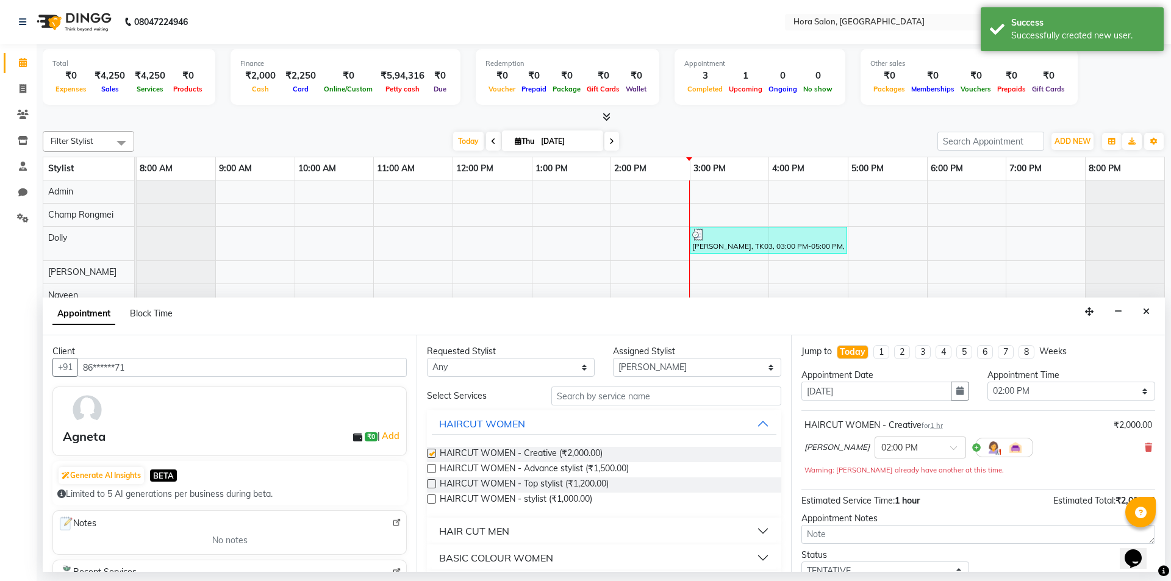
checkbox input "false"
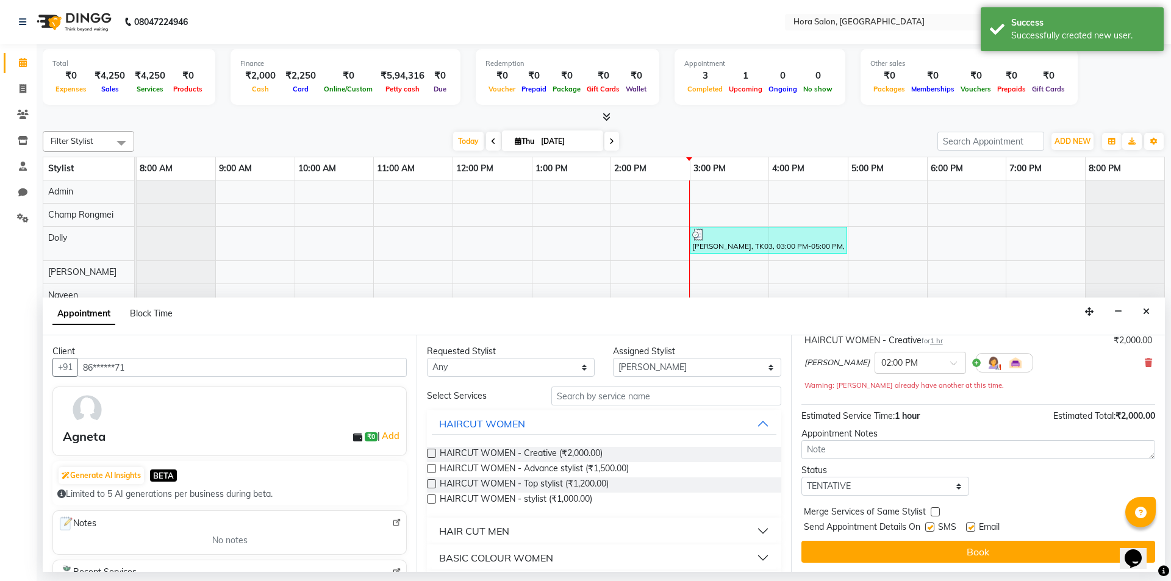
scroll to position [85, 0]
click at [972, 527] on label at bounding box center [970, 526] width 9 height 9
click at [972, 527] on input "checkbox" at bounding box center [970, 528] width 8 height 8
checkbox input "false"
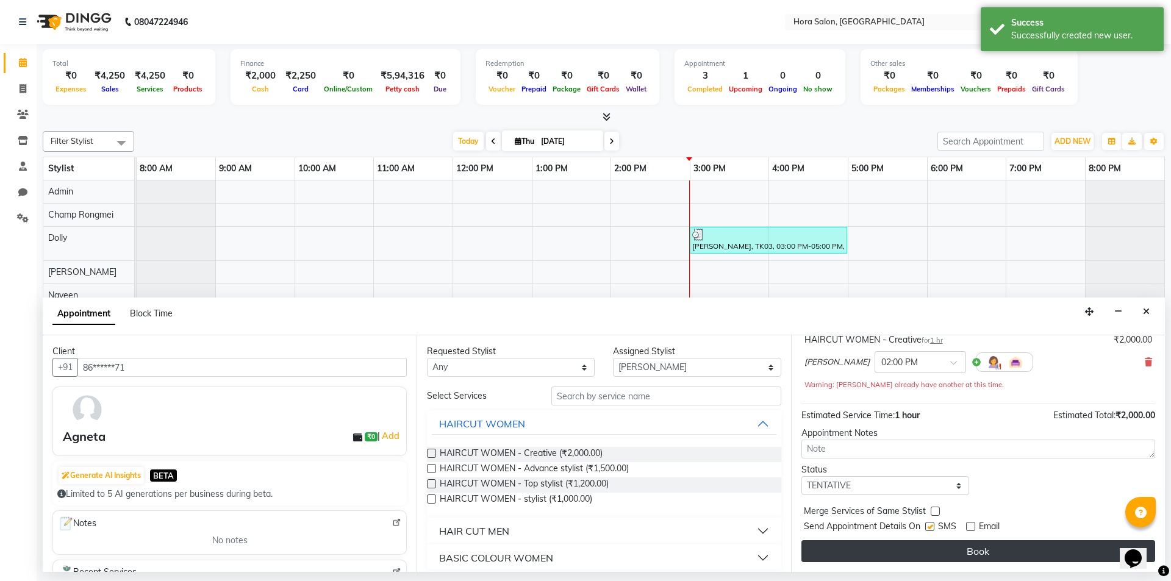
click at [972, 559] on button "Book" at bounding box center [978, 551] width 354 height 22
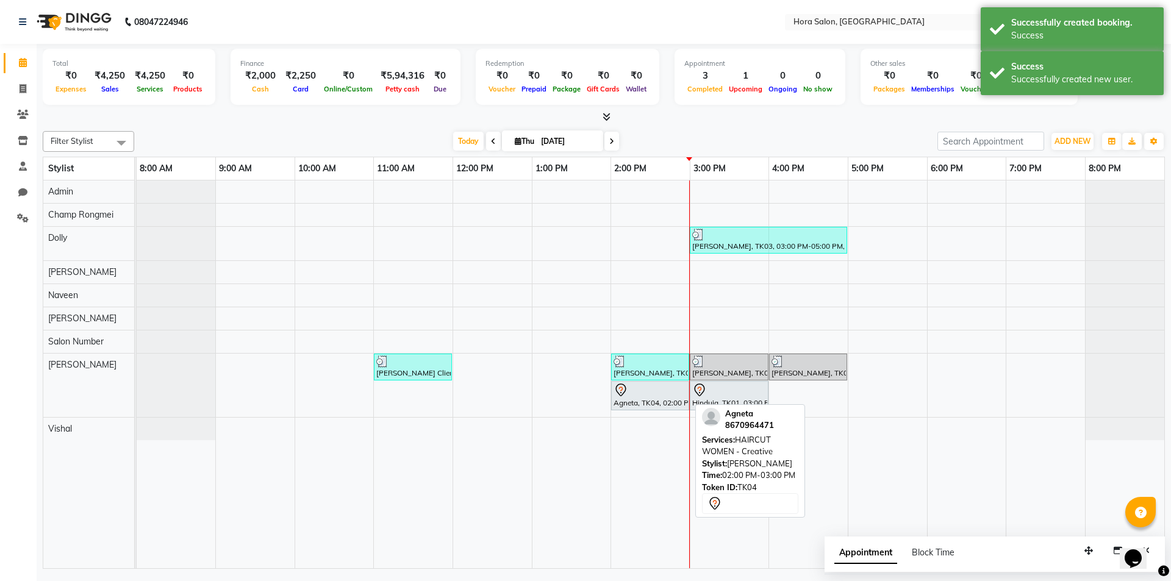
click at [649, 393] on div at bounding box center [650, 390] width 73 height 15
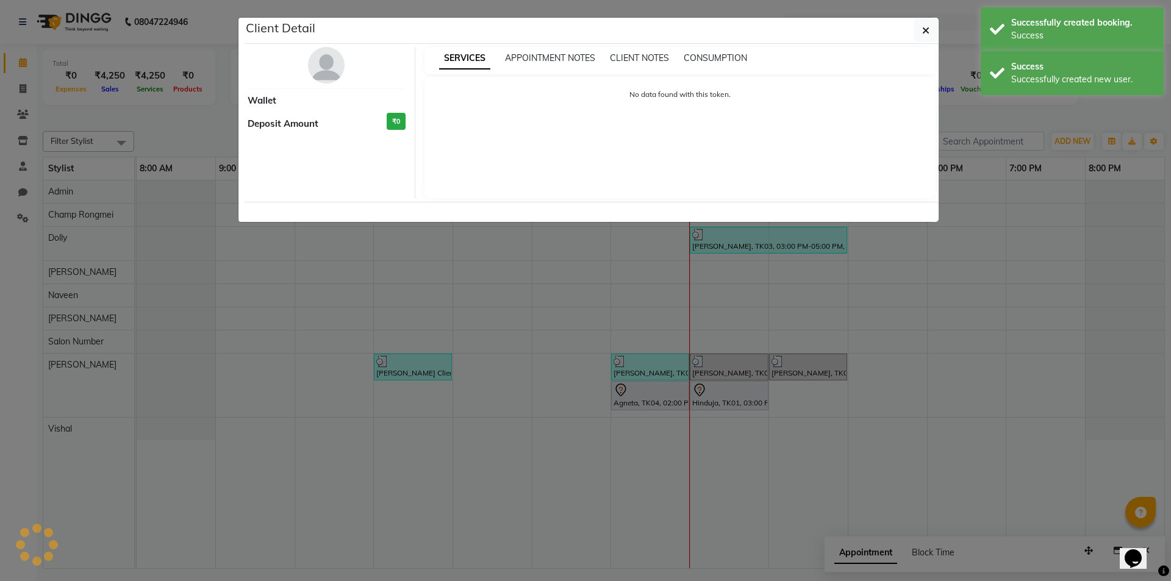
select select "7"
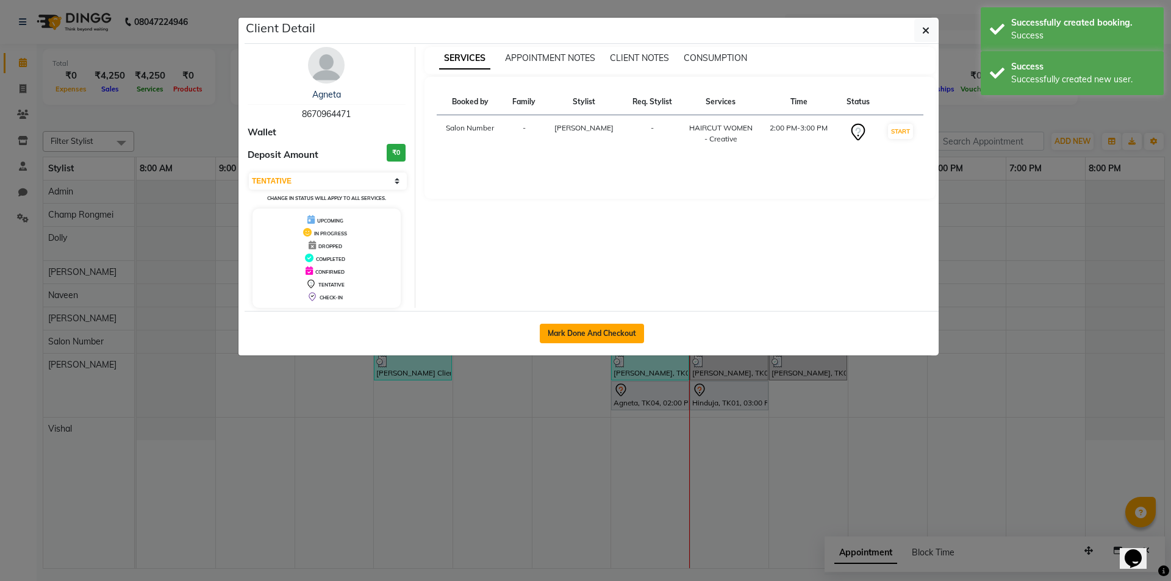
click at [581, 329] on button "Mark Done And Checkout" at bounding box center [592, 334] width 104 height 20
select select "service"
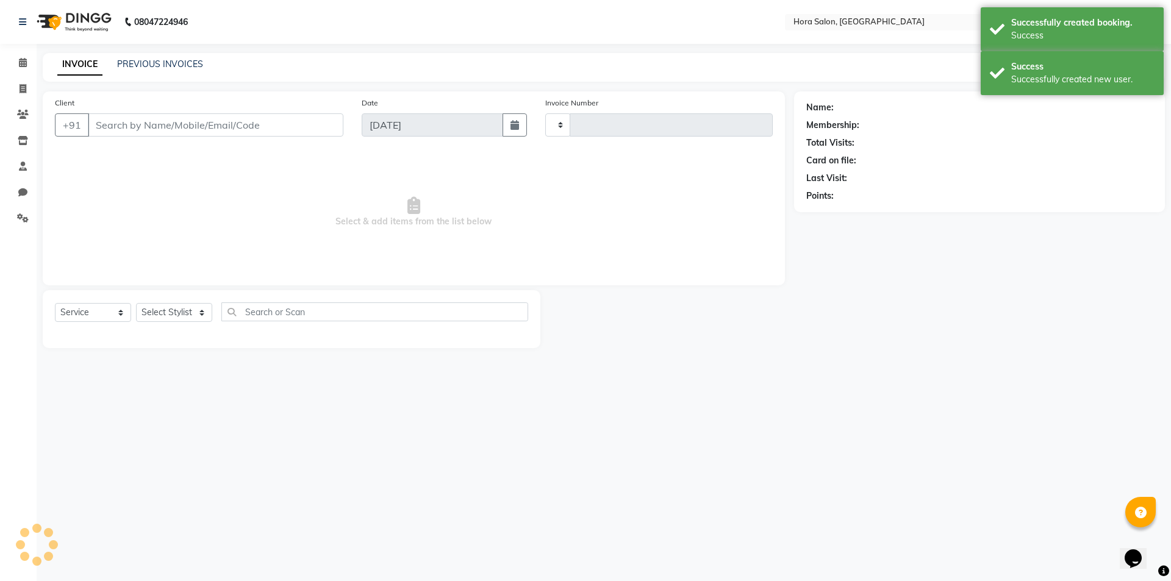
type input "0749"
select select "8101"
type input "86******71"
select select "76430"
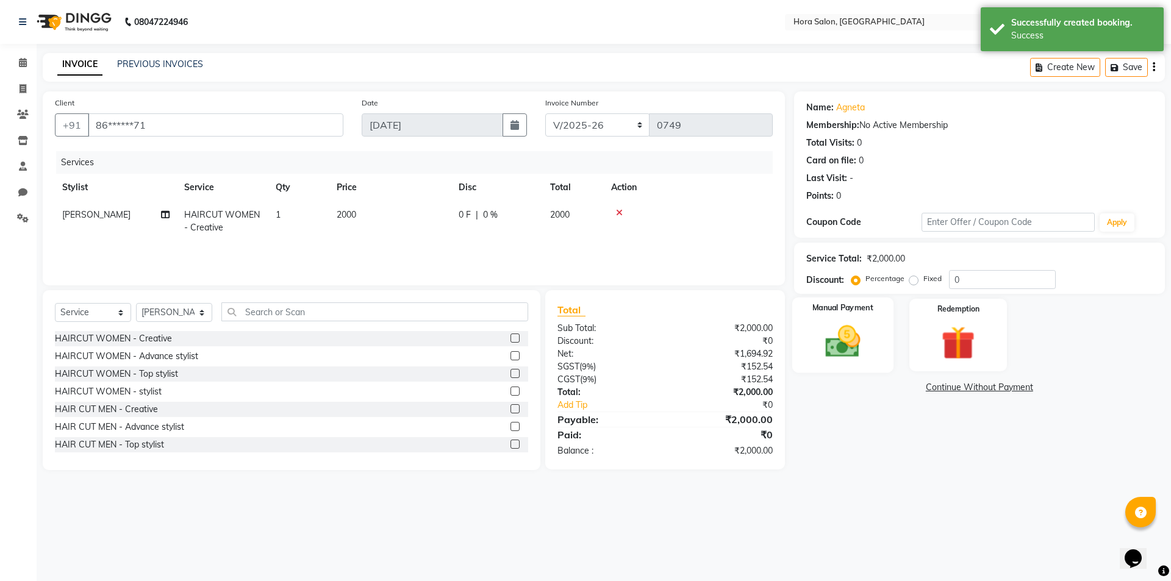
click at [865, 336] on img at bounding box center [842, 341] width 57 height 40
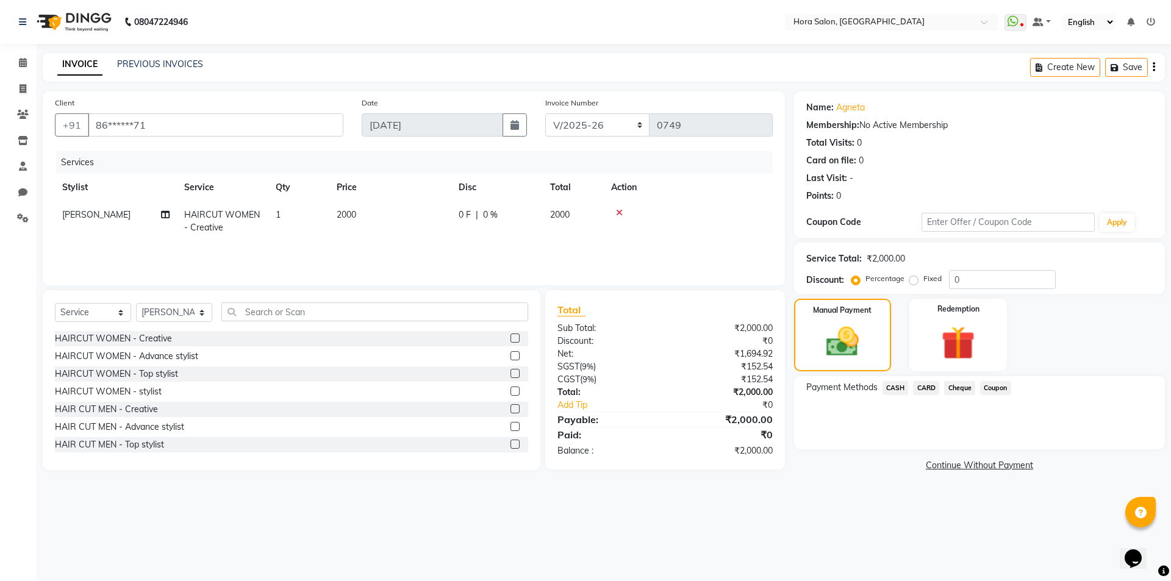
click at [951, 392] on span "Cheque" at bounding box center [959, 388] width 31 height 14
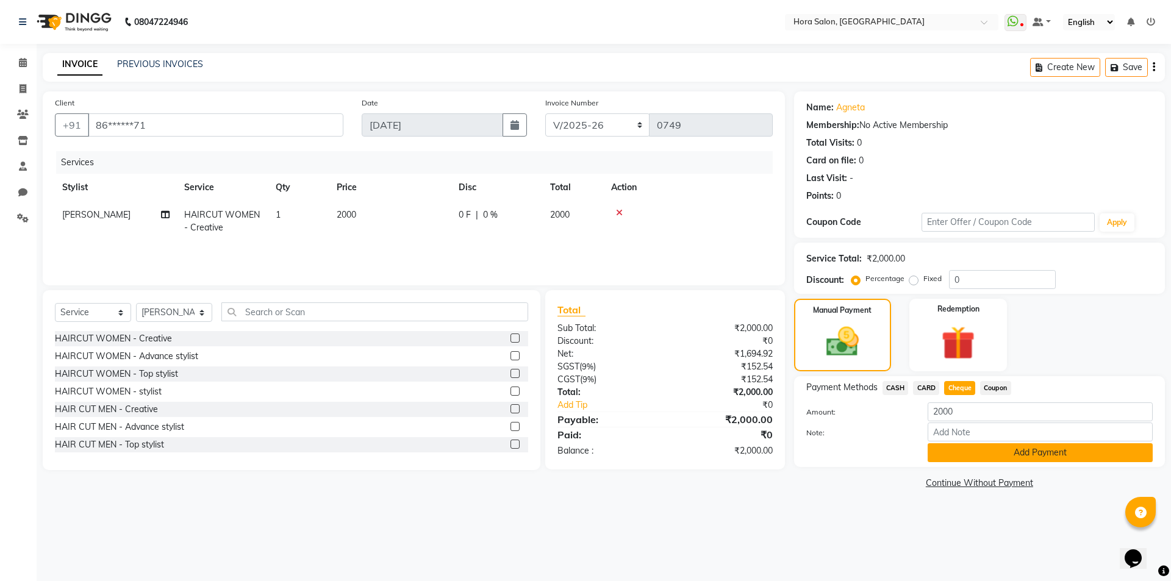
click at [983, 445] on button "Add Payment" at bounding box center [1040, 452] width 225 height 19
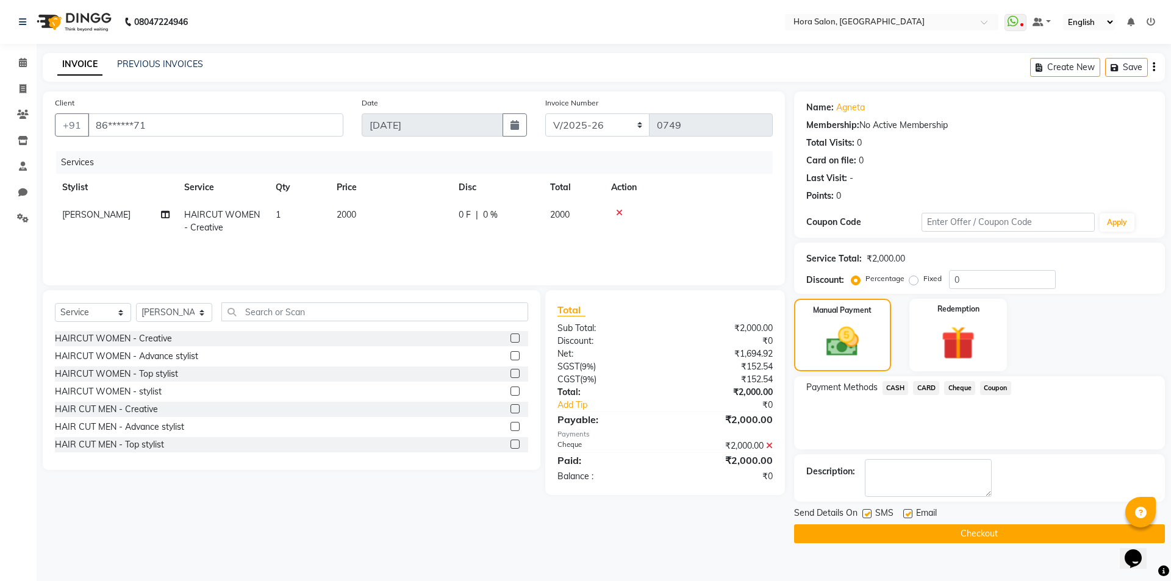
click at [909, 512] on label at bounding box center [907, 513] width 9 height 9
click at [909, 512] on input "checkbox" at bounding box center [907, 515] width 8 height 8
checkbox input "false"
click at [922, 534] on button "Checkout" at bounding box center [979, 534] width 371 height 19
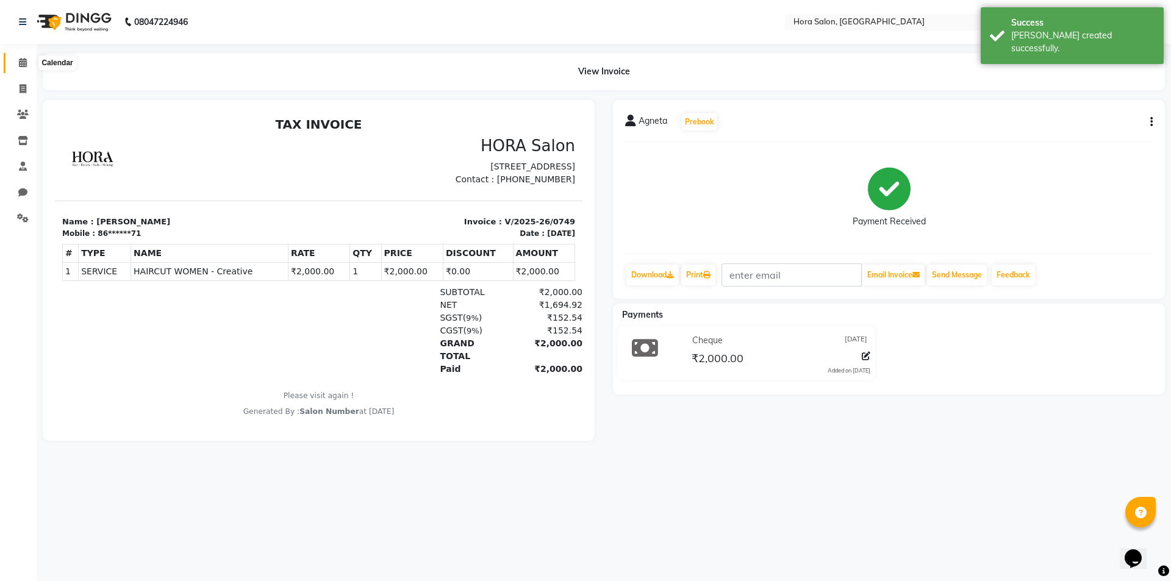
click at [19, 60] on icon at bounding box center [23, 62] width 8 height 9
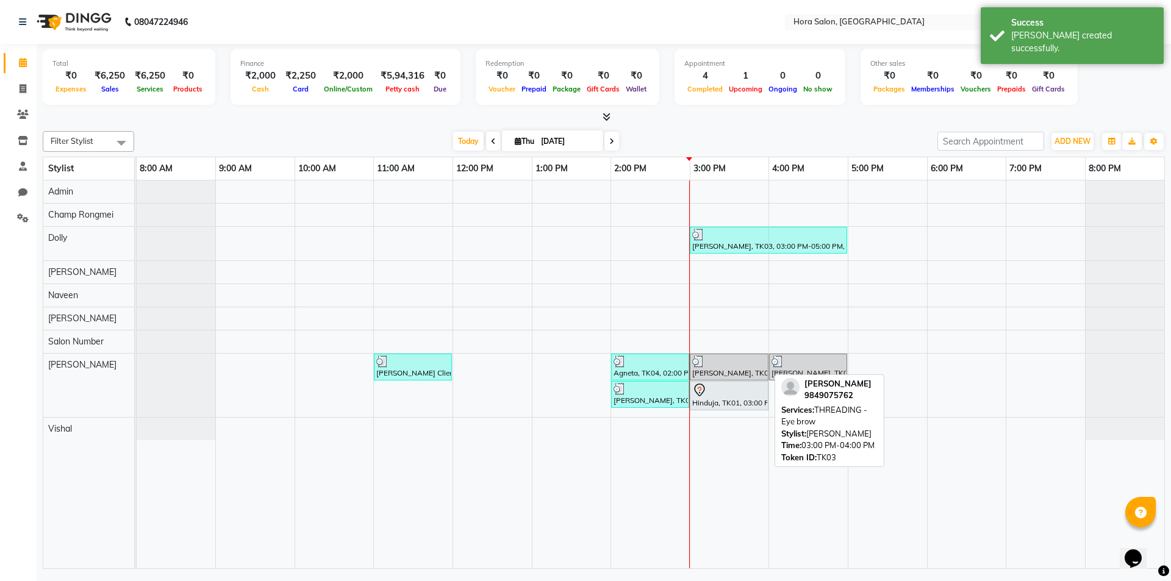
click at [726, 366] on div at bounding box center [729, 362] width 74 height 12
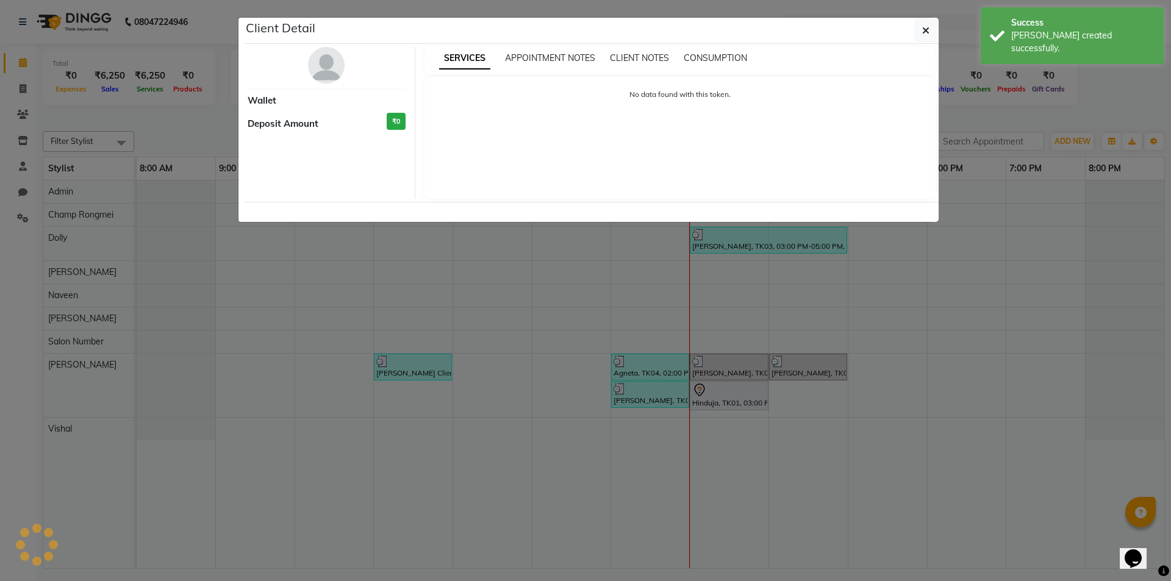
select select "3"
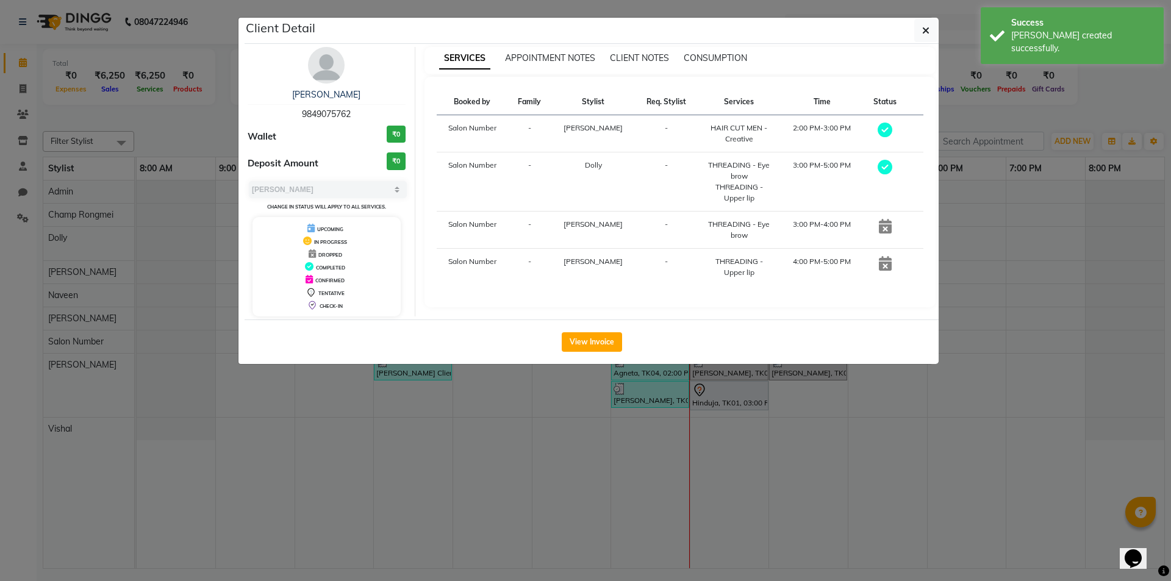
click at [886, 228] on icon at bounding box center [885, 226] width 13 height 15
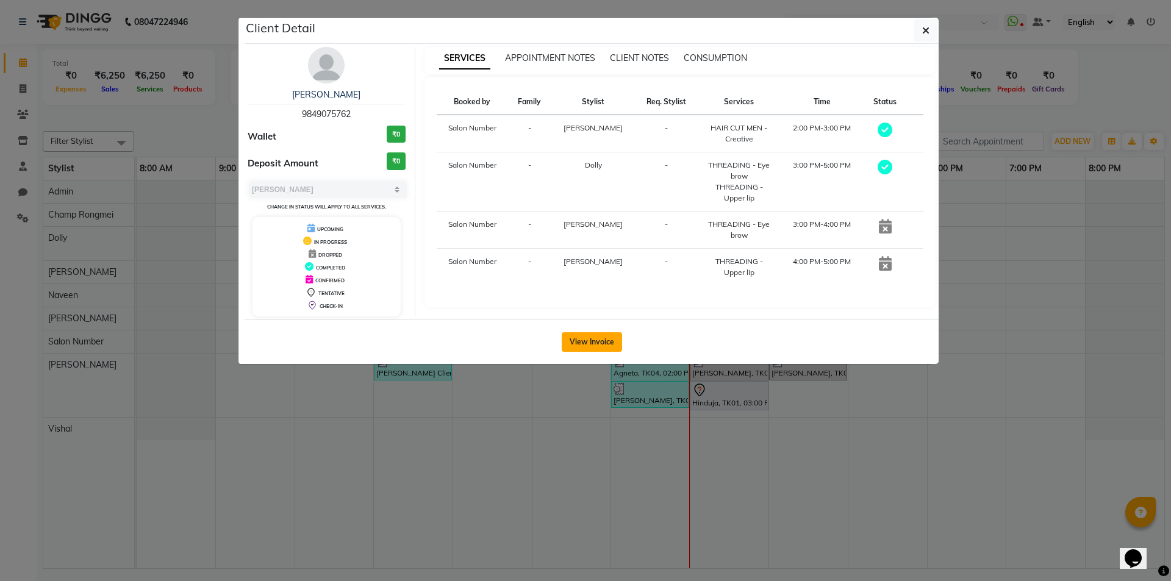
click at [590, 344] on button "View Invoice" at bounding box center [592, 342] width 60 height 20
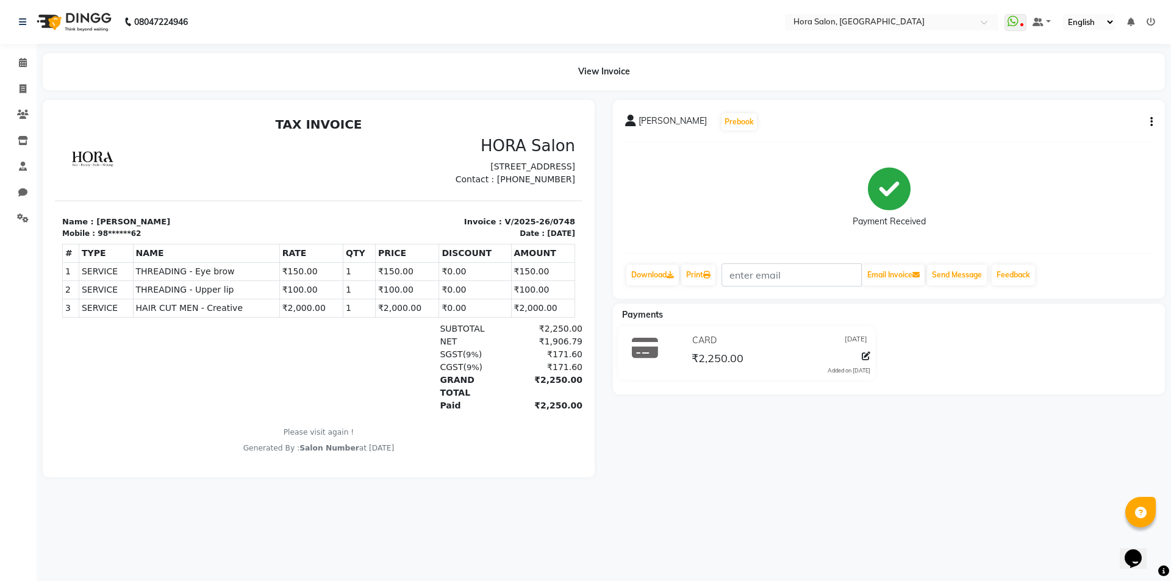
drag, startPoint x: 216, startPoint y: 159, endPoint x: 559, endPoint y: 294, distance: 368.9
click at [223, 167] on div at bounding box center [187, 161] width 264 height 49
click at [18, 57] on span at bounding box center [22, 63] width 21 height 14
